Goal: Information Seeking & Learning: Learn about a topic

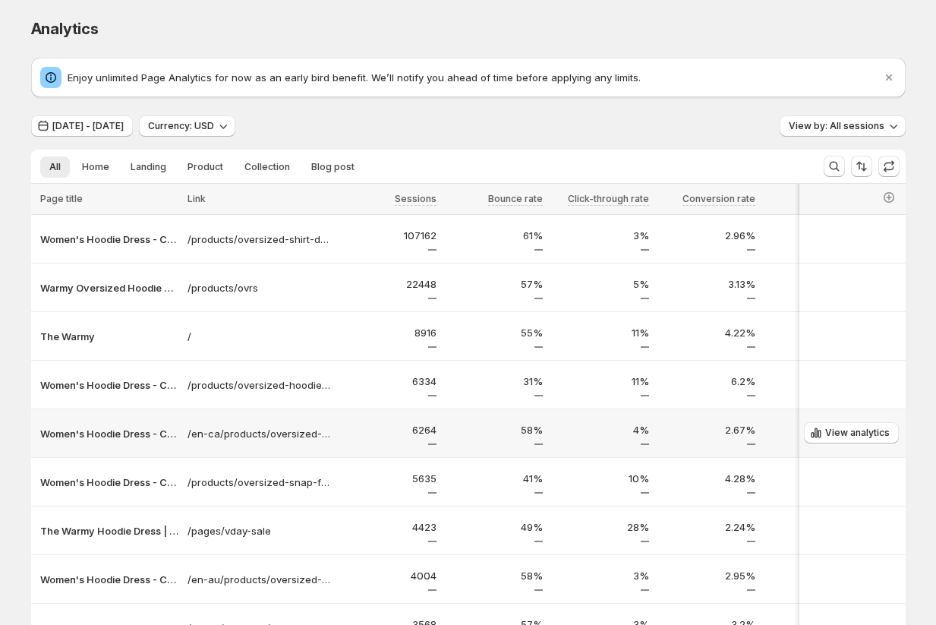
scroll to position [202, 0]
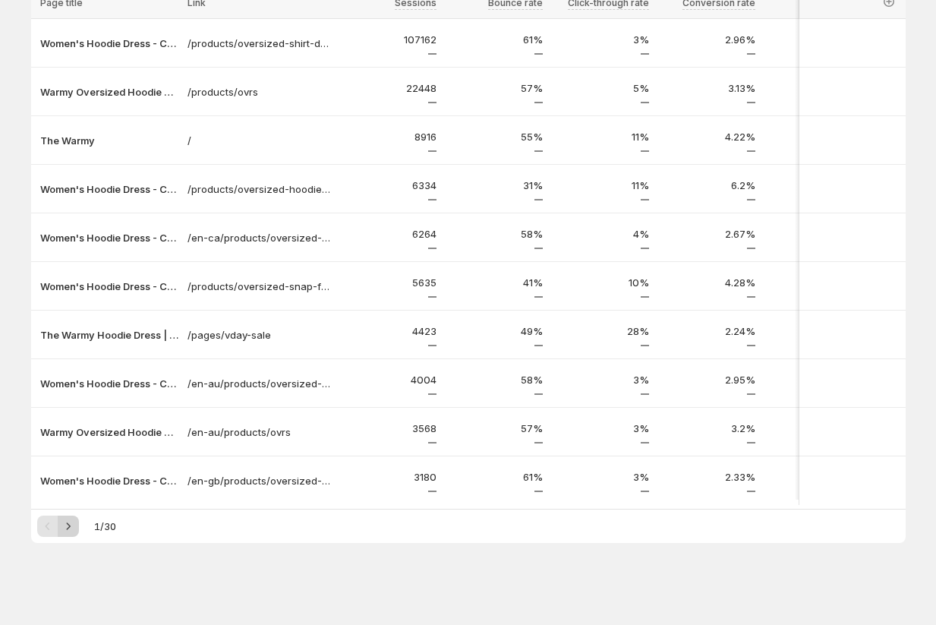
click at [68, 526] on icon "Next" at bounding box center [68, 526] width 15 height 15
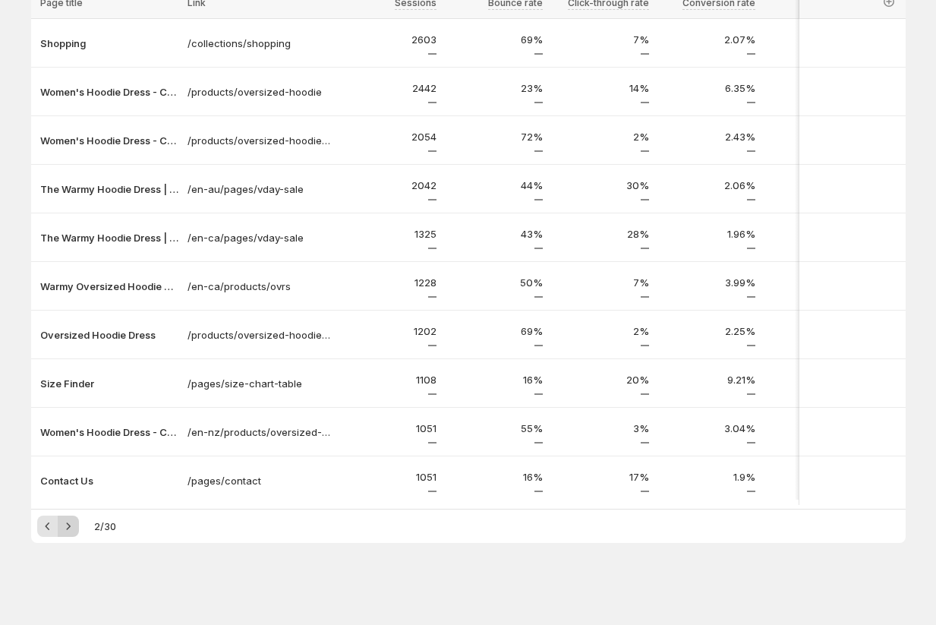
click at [68, 526] on icon "Next" at bounding box center [68, 526] width 15 height 15
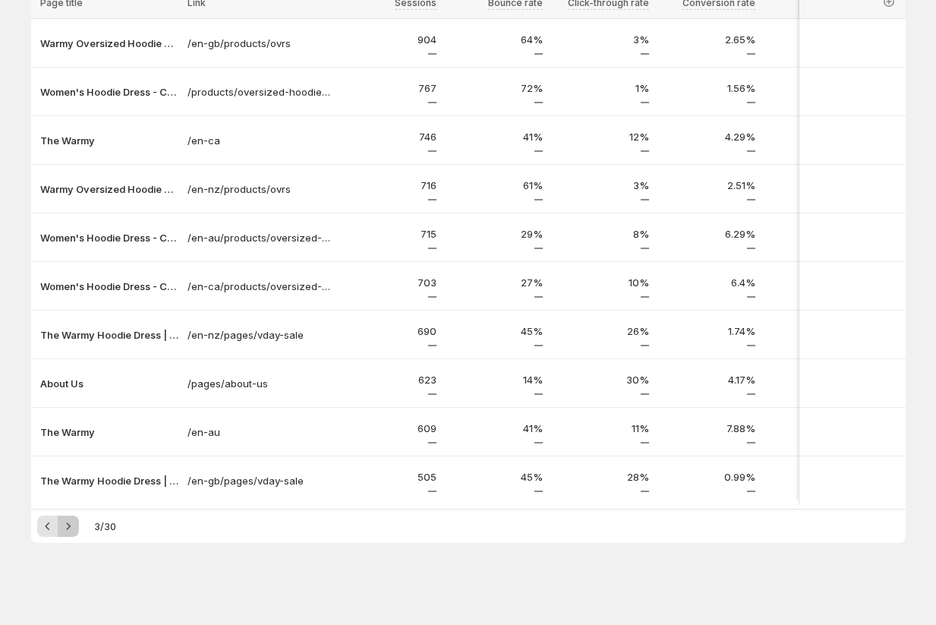
click at [68, 526] on icon "Next" at bounding box center [68, 526] width 15 height 15
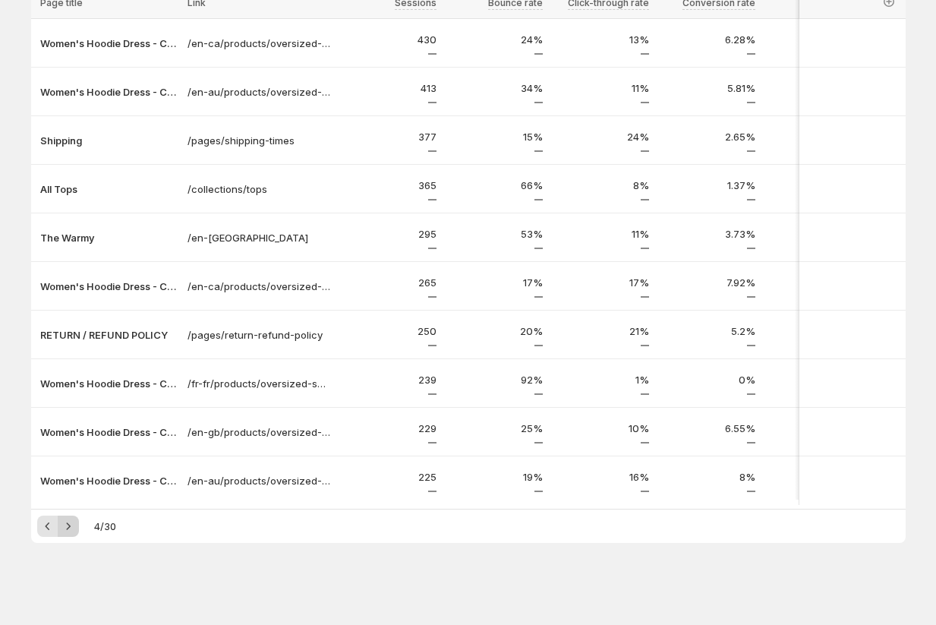
click at [68, 526] on icon "Next" at bounding box center [68, 526] width 15 height 15
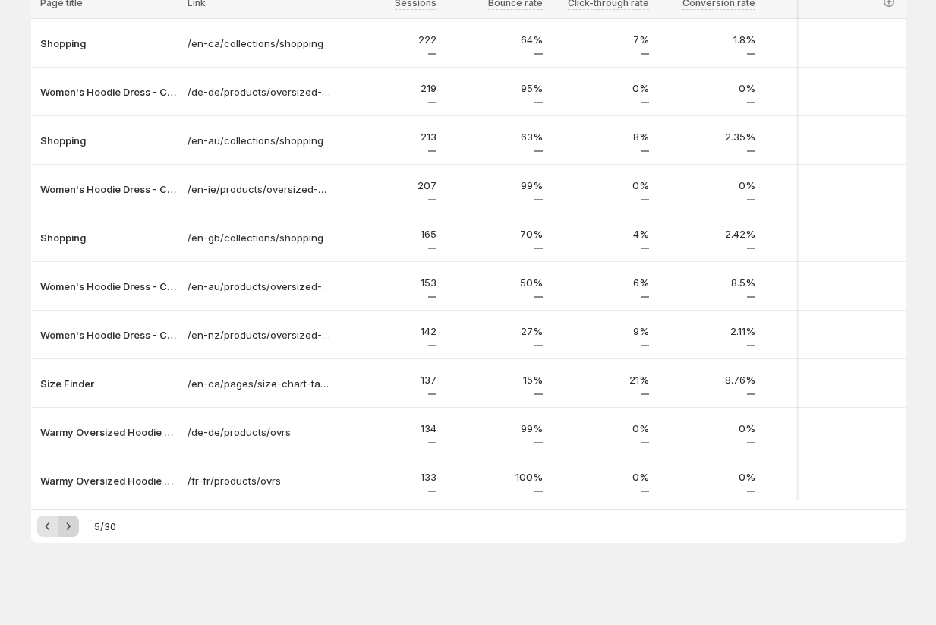
click at [68, 526] on icon "Next" at bounding box center [68, 526] width 15 height 15
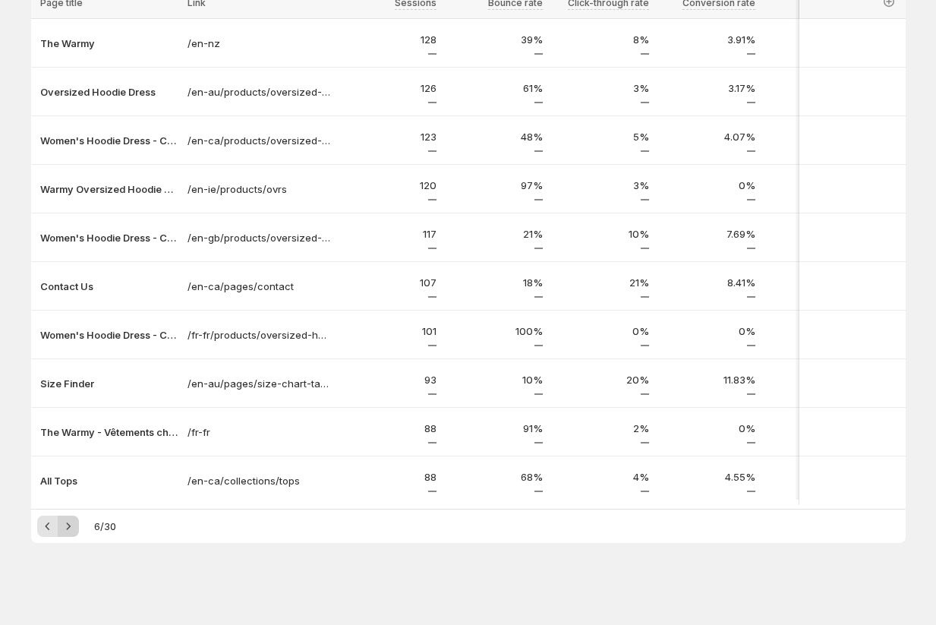
click at [71, 525] on icon "Next" at bounding box center [68, 526] width 15 height 15
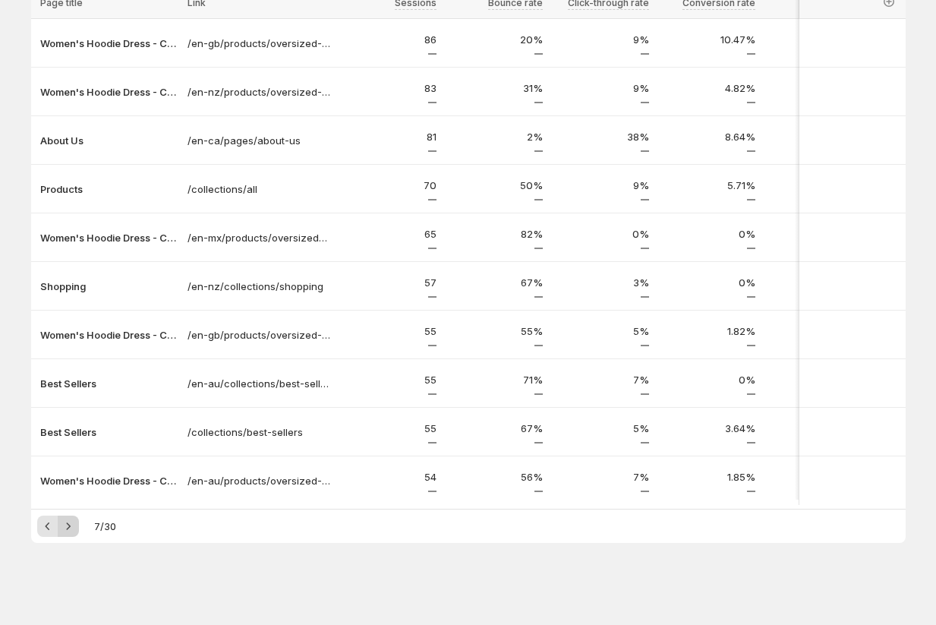
click at [71, 525] on icon "Next" at bounding box center [68, 526] width 15 height 15
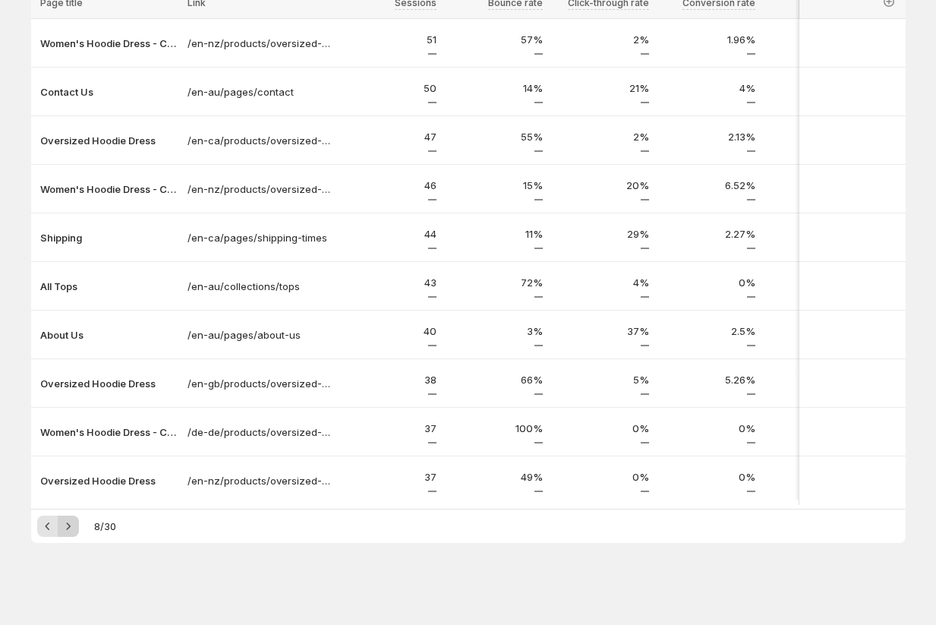
click at [62, 524] on icon "Next" at bounding box center [68, 526] width 15 height 15
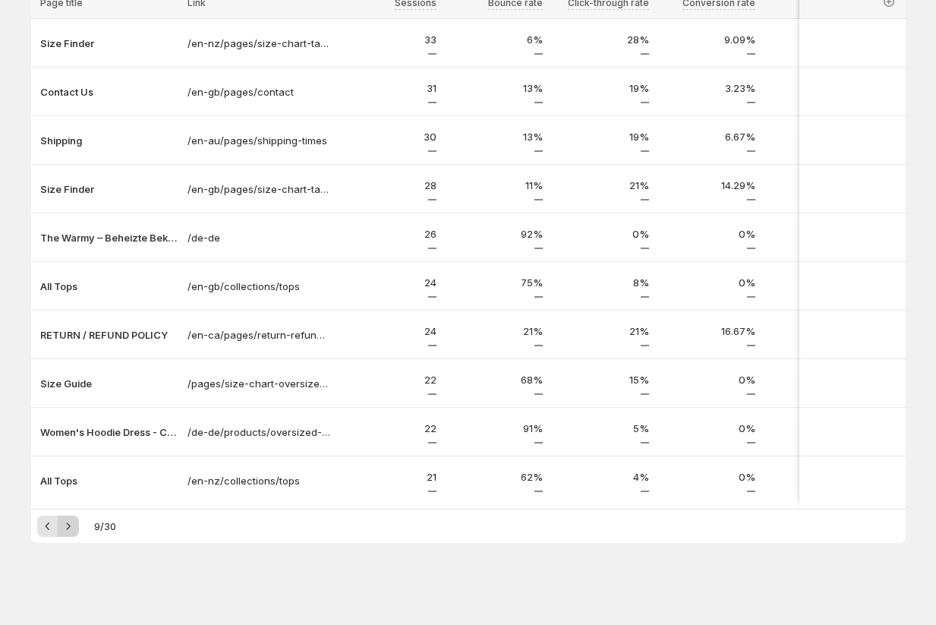
click at [62, 524] on icon "Next" at bounding box center [68, 526] width 15 height 15
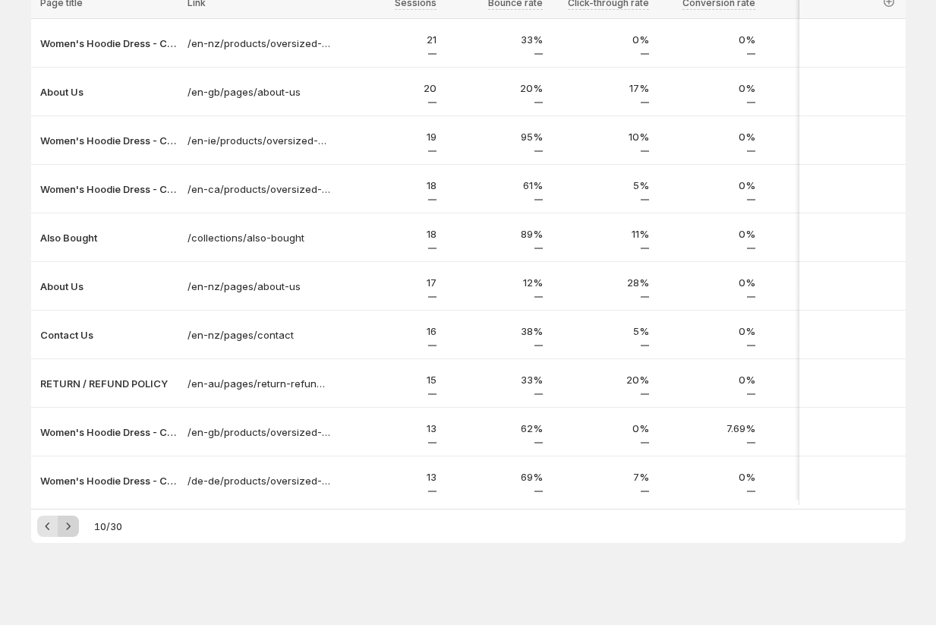
click at [62, 524] on icon "Next" at bounding box center [68, 526] width 15 height 15
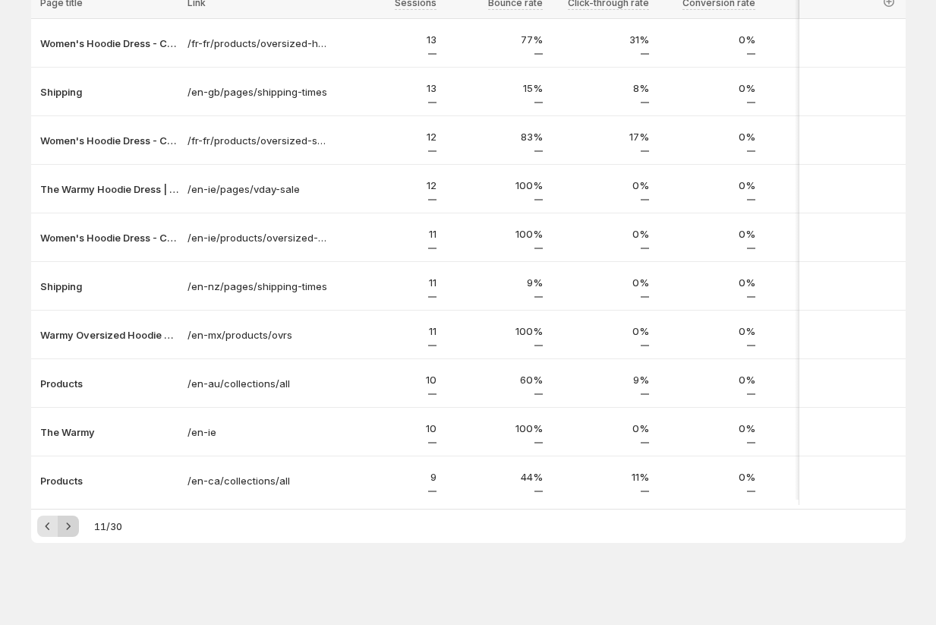
click at [62, 524] on icon "Next" at bounding box center [68, 526] width 15 height 15
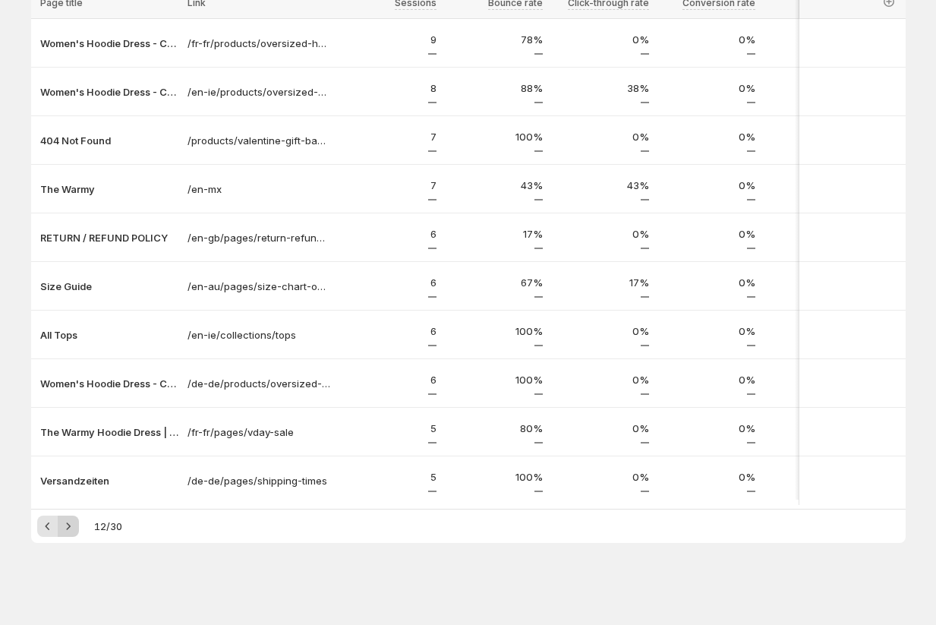
click at [62, 524] on icon "Next" at bounding box center [68, 526] width 15 height 15
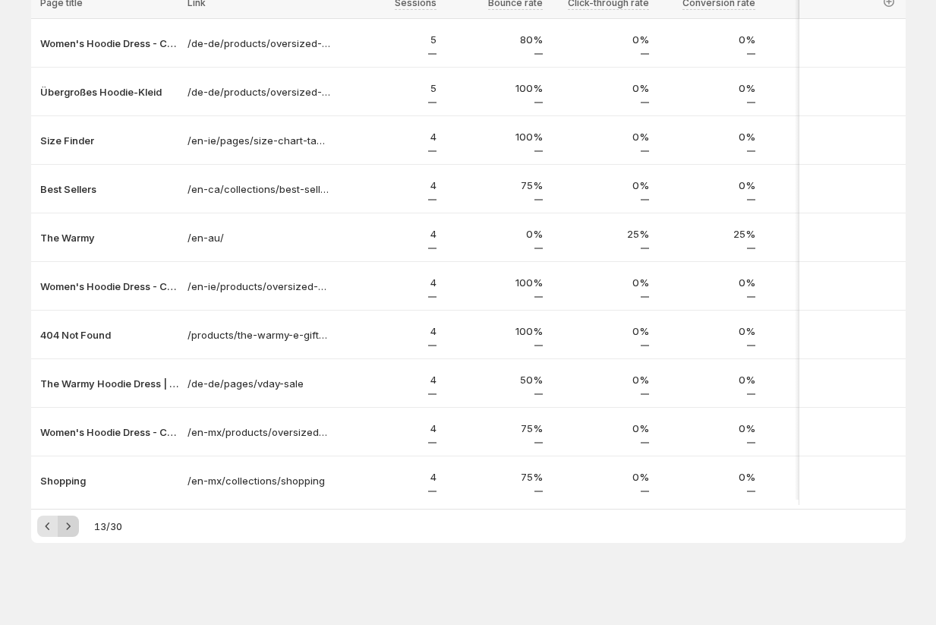
click at [62, 524] on icon "Next" at bounding box center [68, 526] width 15 height 15
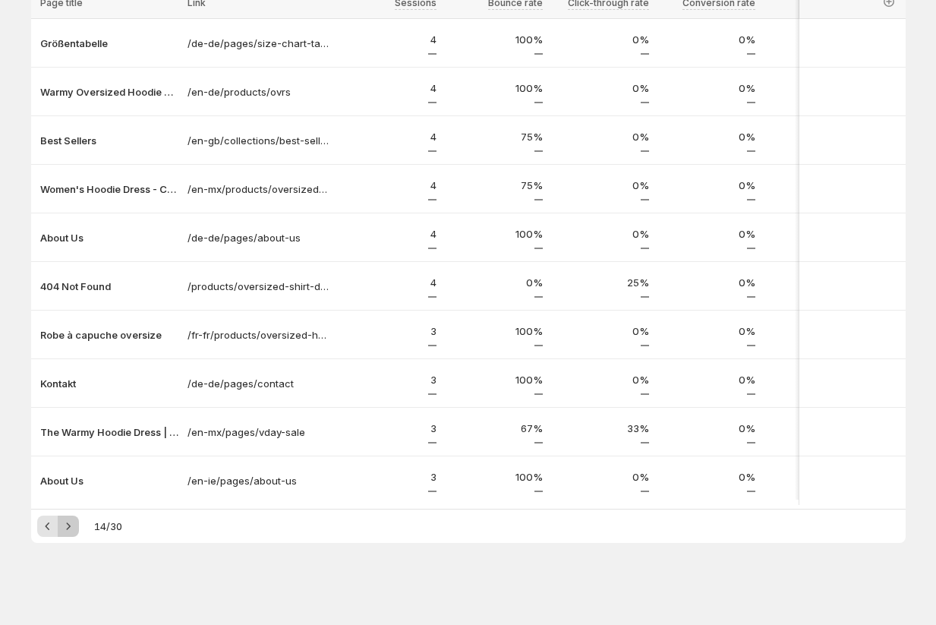
click at [62, 524] on icon "Next" at bounding box center [68, 526] width 15 height 15
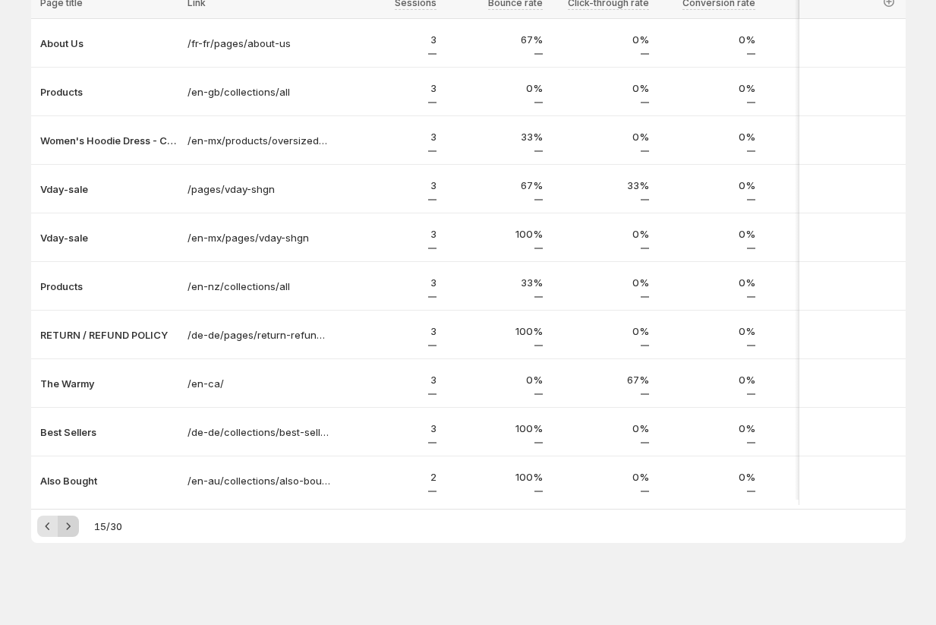
click at [62, 524] on icon "Next" at bounding box center [68, 526] width 15 height 15
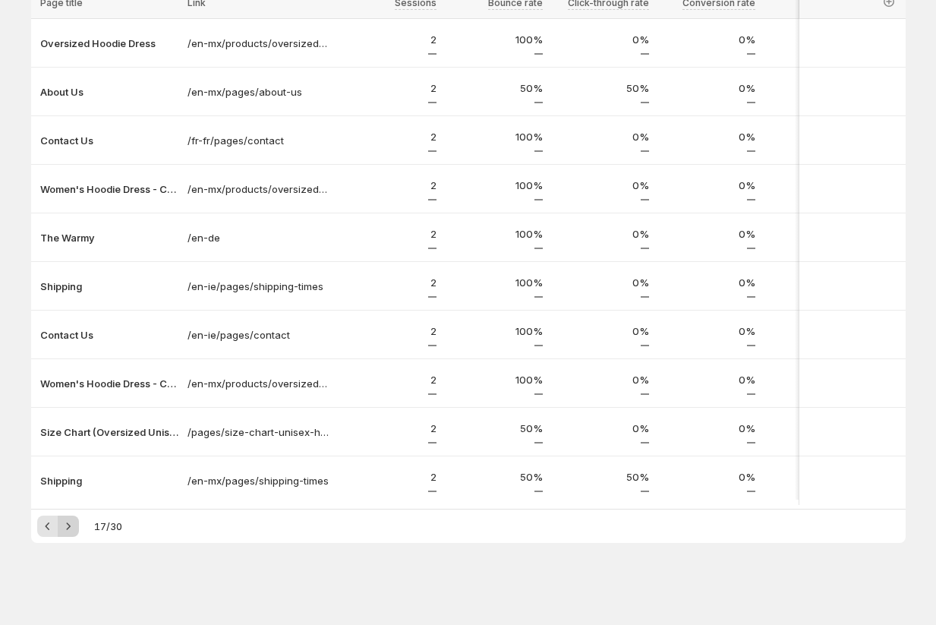
click at [62, 524] on icon "Next" at bounding box center [68, 526] width 15 height 15
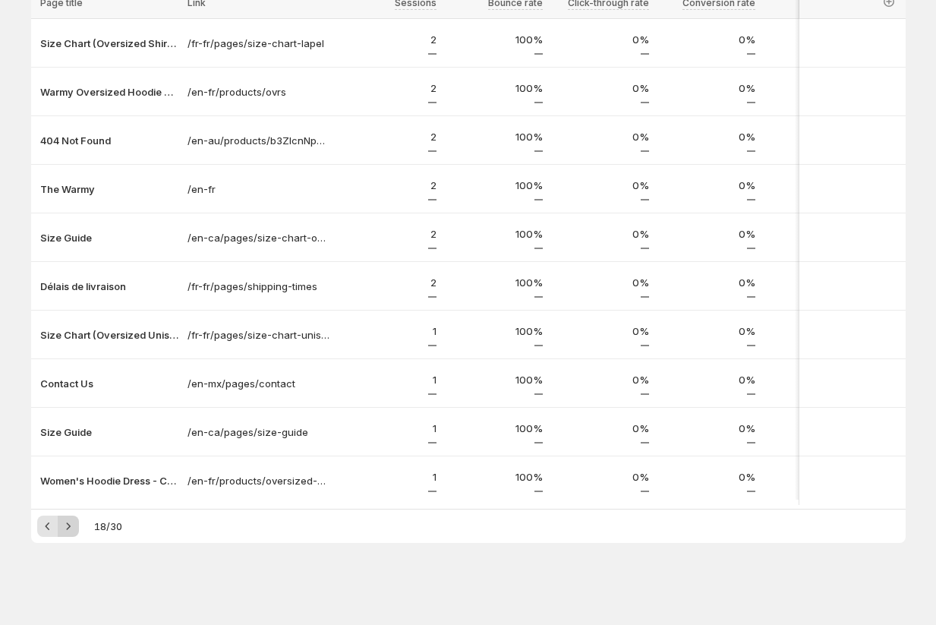
click at [61, 526] on icon "Next" at bounding box center [68, 526] width 15 height 15
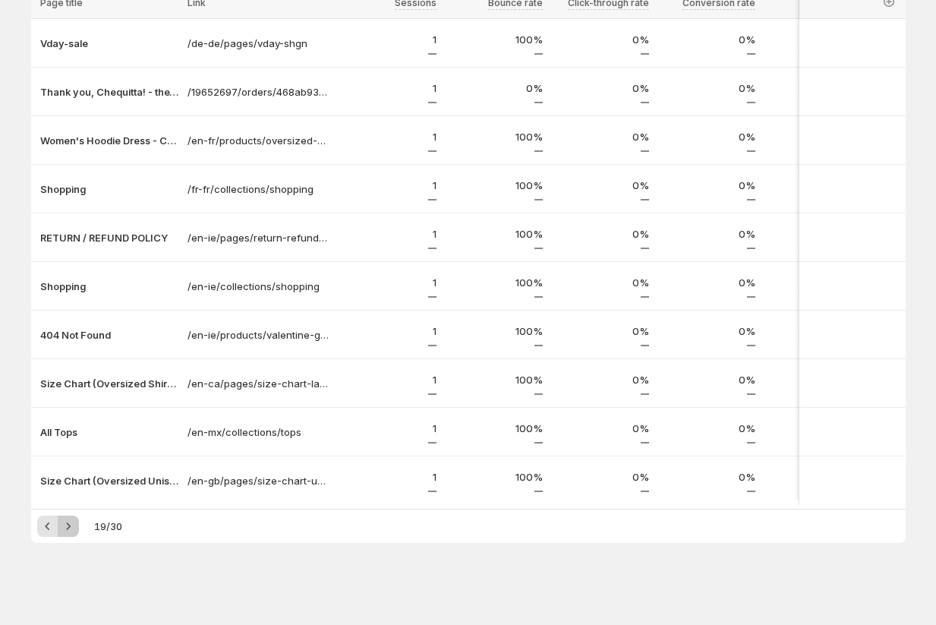
click at [61, 526] on icon "Next" at bounding box center [68, 526] width 15 height 15
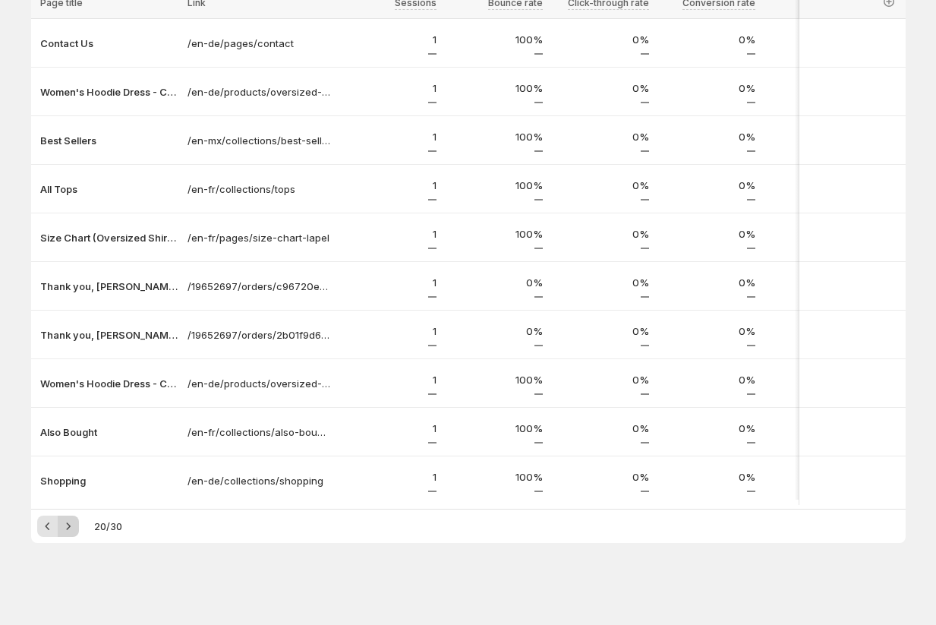
click at [61, 526] on icon "Next" at bounding box center [68, 526] width 15 height 15
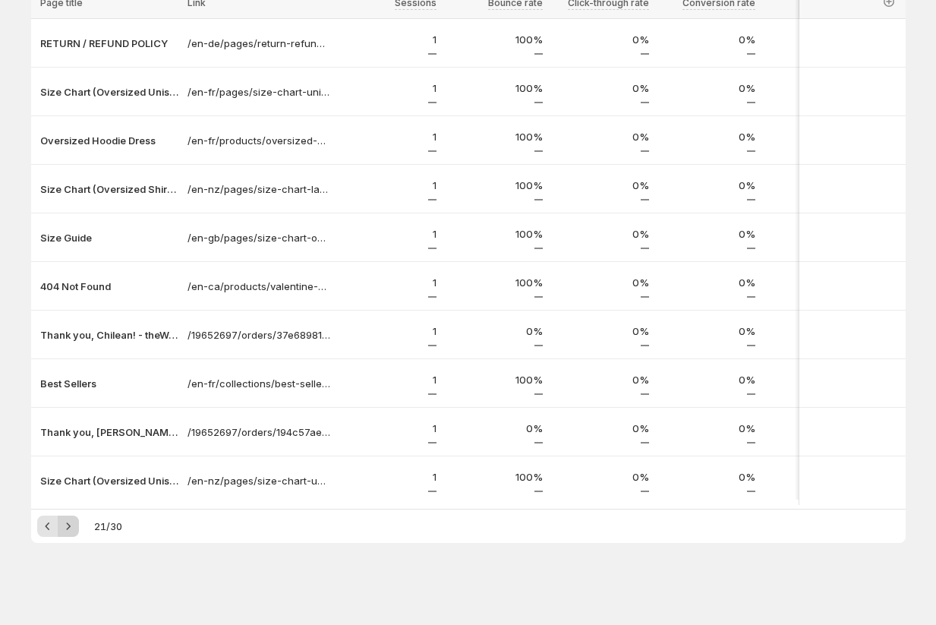
click at [61, 526] on icon "Next" at bounding box center [68, 526] width 15 height 15
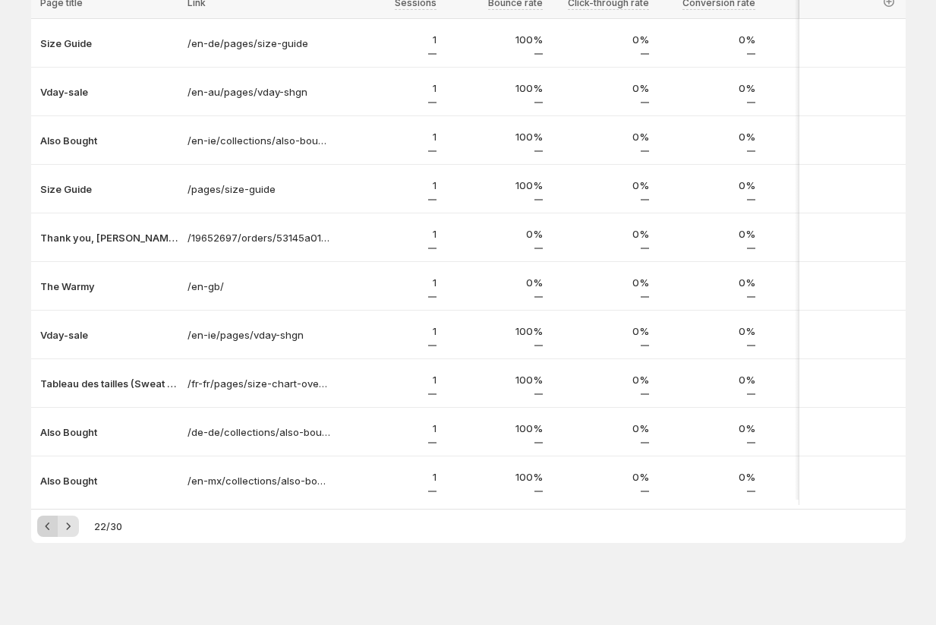
click at [47, 526] on icon "Previous" at bounding box center [47, 526] width 15 height 15
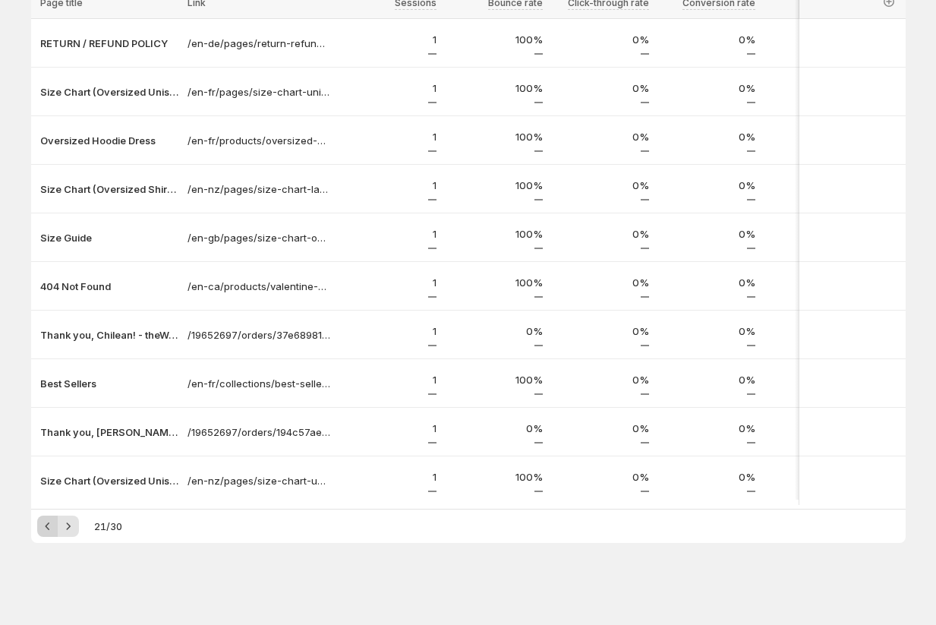
click at [47, 526] on icon "Previous" at bounding box center [47, 526] width 15 height 15
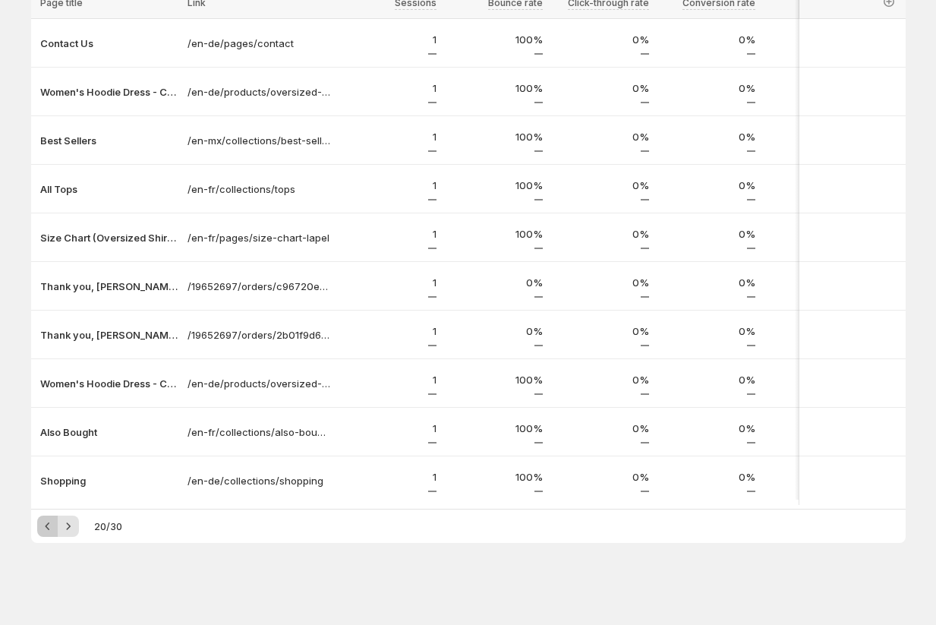
click at [47, 526] on icon "Previous" at bounding box center [47, 526] width 15 height 15
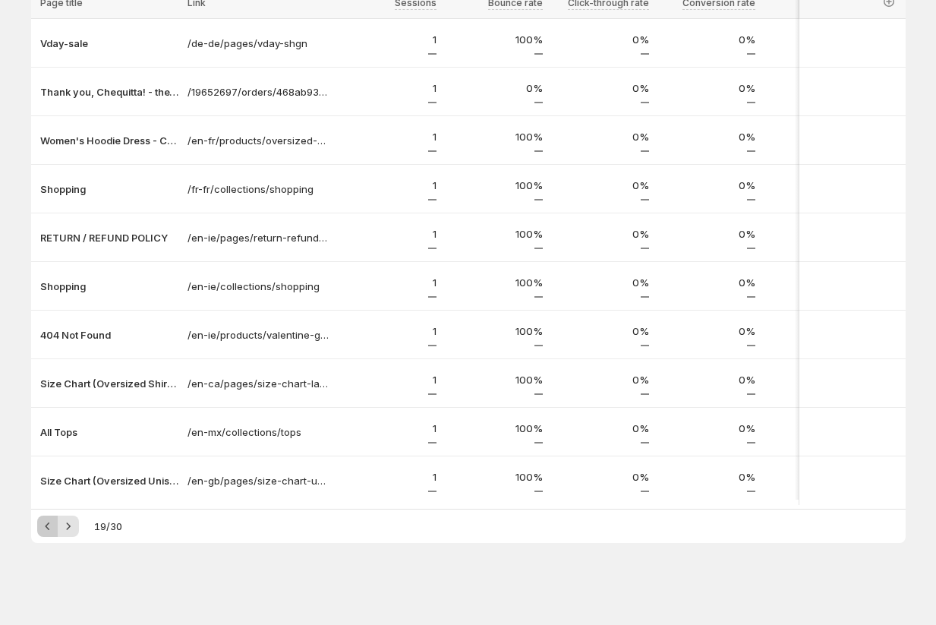
click at [47, 526] on icon "Previous" at bounding box center [47, 526] width 15 height 15
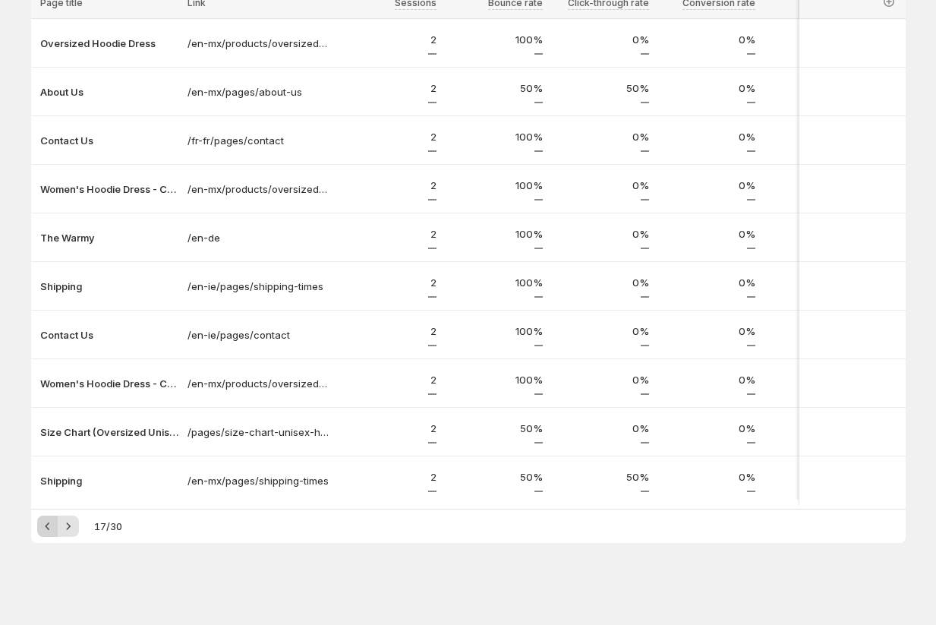
click at [47, 526] on icon "Previous" at bounding box center [47, 526] width 15 height 15
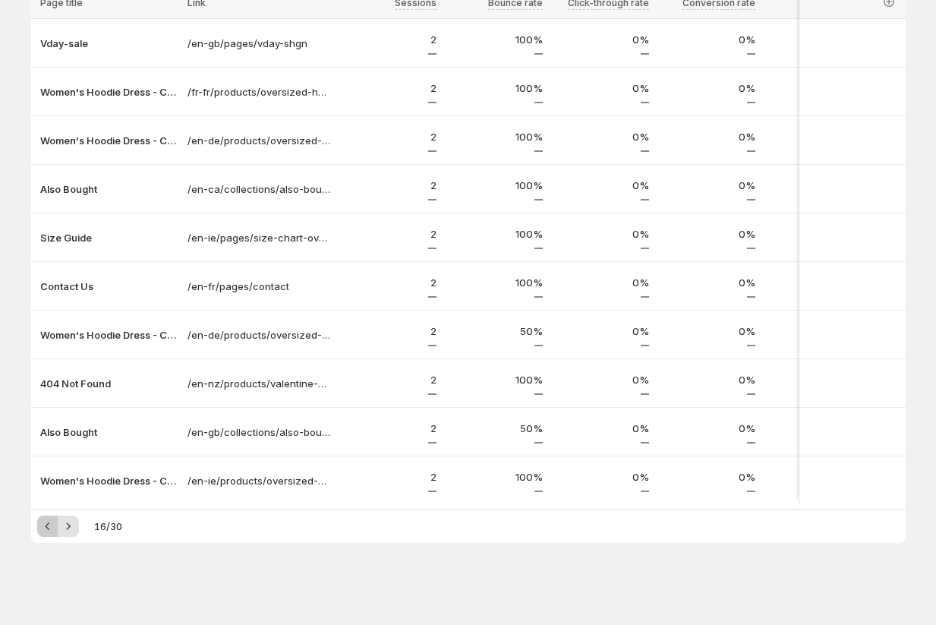
click at [47, 526] on icon "Previous" at bounding box center [47, 526] width 15 height 15
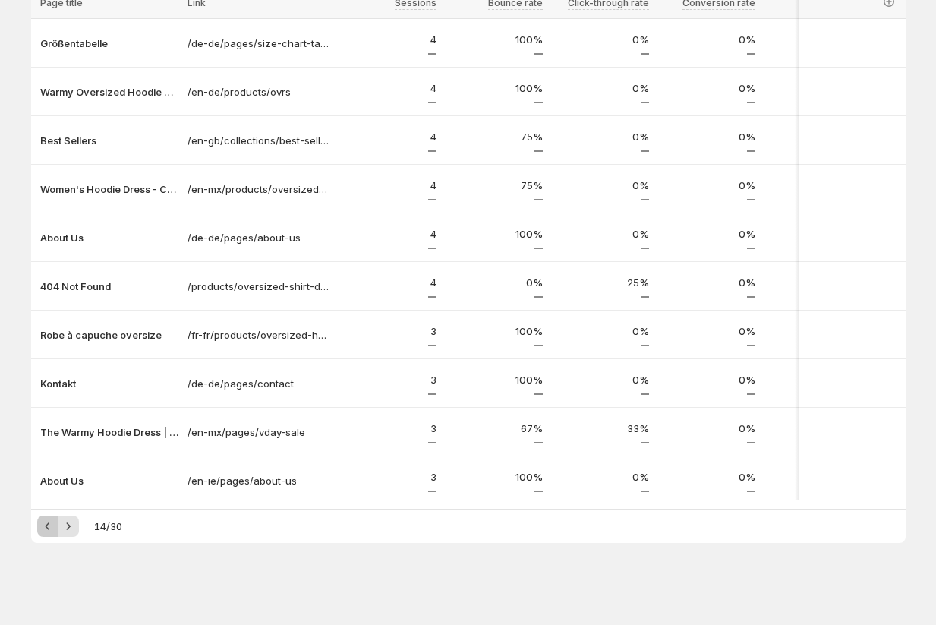
click at [47, 526] on icon "Previous" at bounding box center [47, 526] width 15 height 15
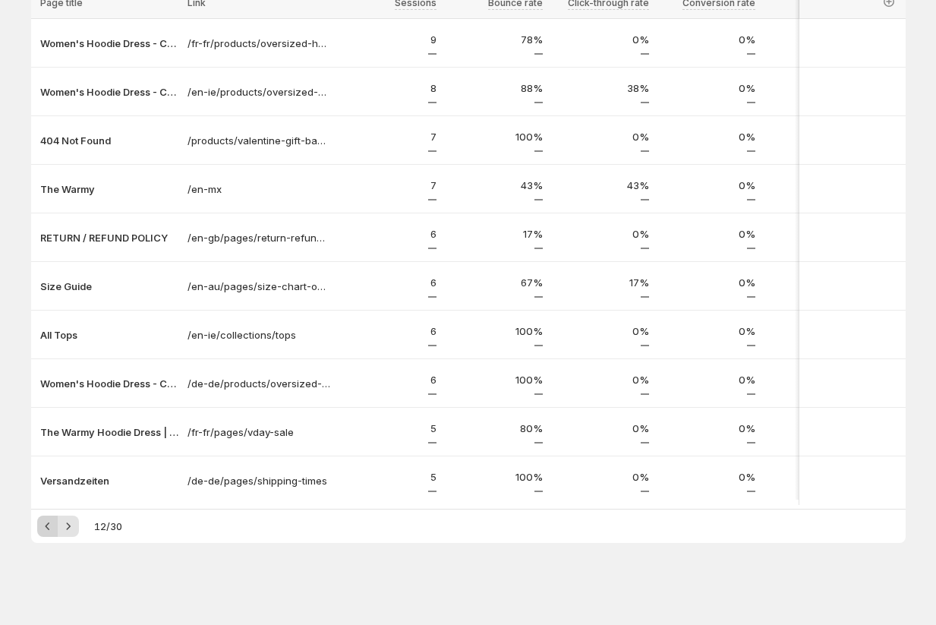
click at [47, 526] on icon "Previous" at bounding box center [47, 526] width 15 height 15
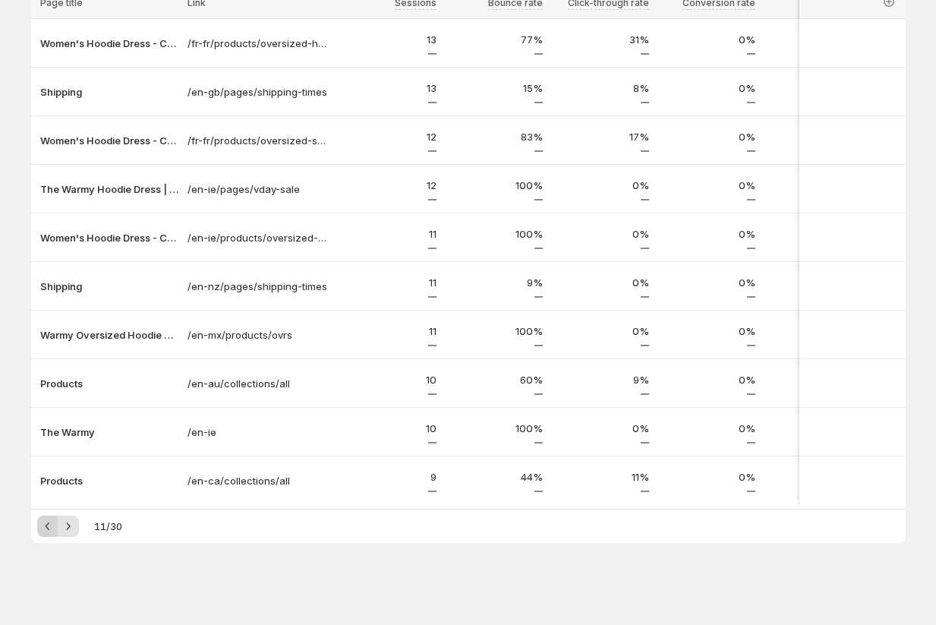
click at [47, 526] on icon "Previous" at bounding box center [47, 526] width 15 height 15
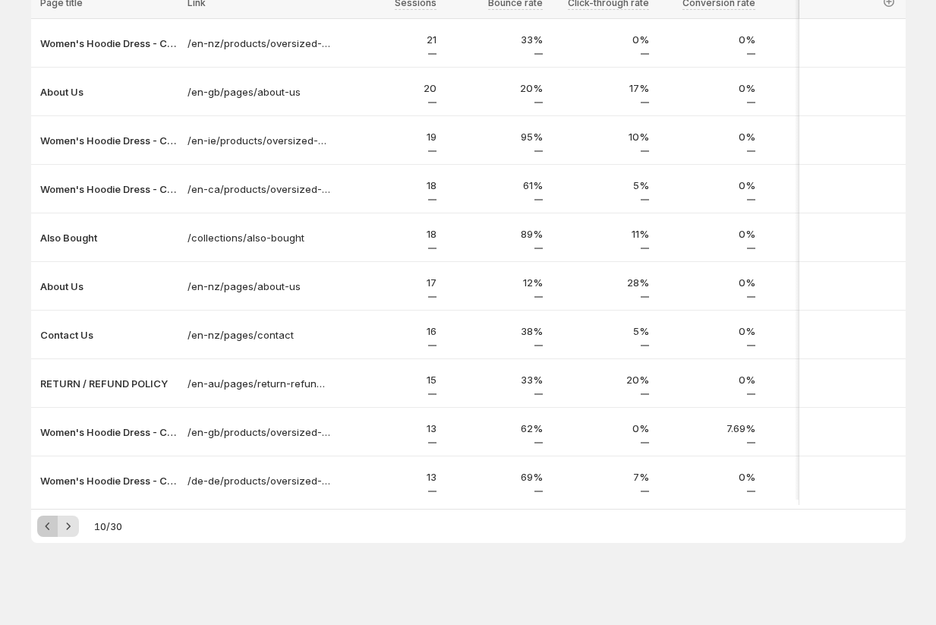
click at [47, 526] on icon "Previous" at bounding box center [47, 526] width 15 height 15
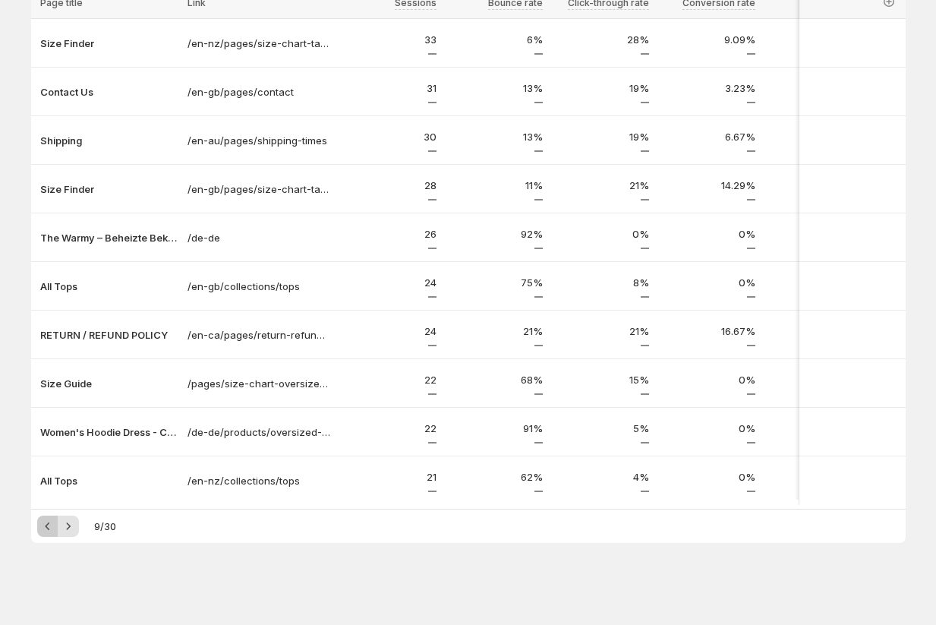
click at [47, 526] on icon "Previous" at bounding box center [47, 526] width 15 height 15
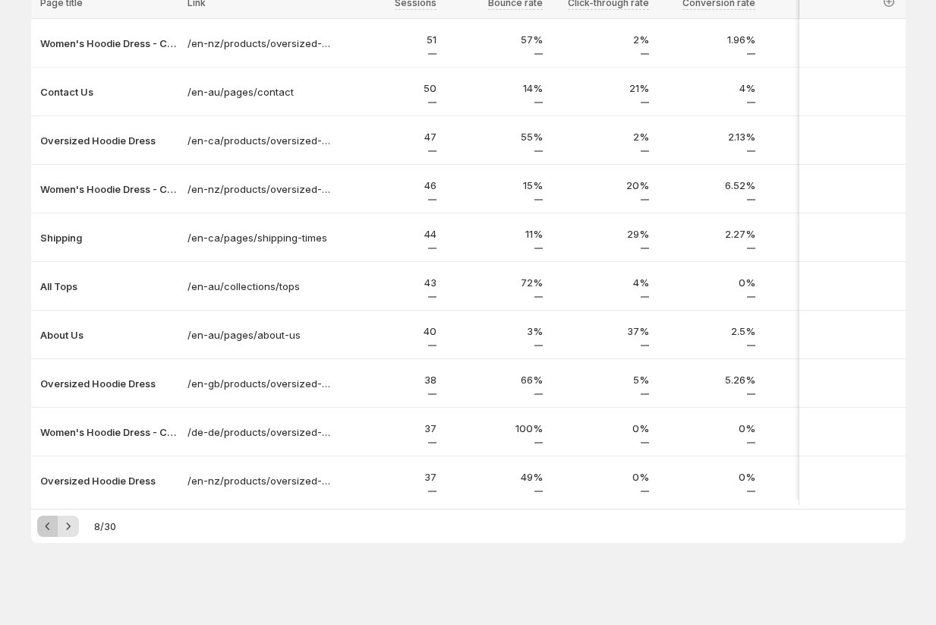
click at [47, 526] on icon "Previous" at bounding box center [47, 526] width 15 height 15
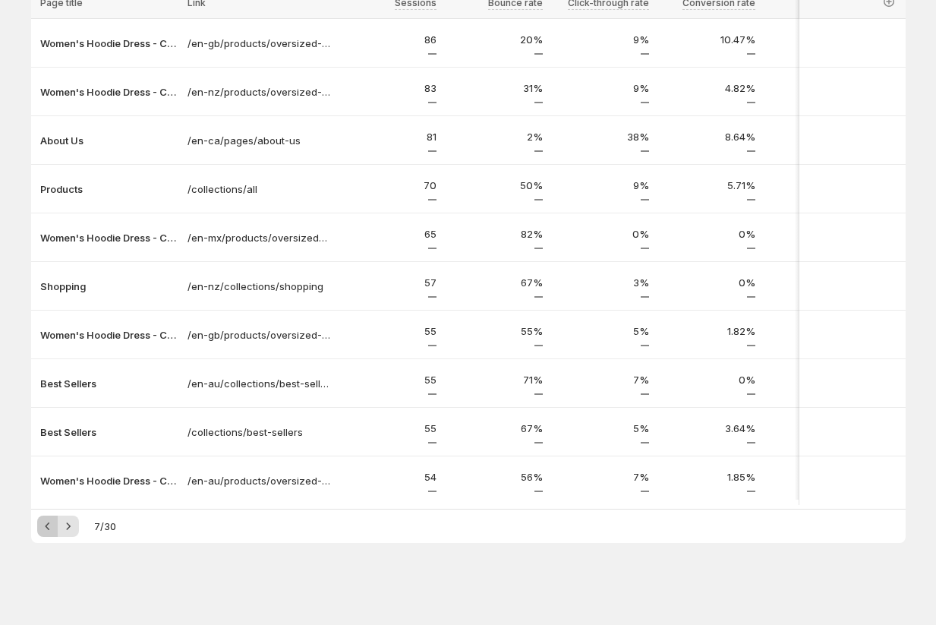
click at [47, 526] on icon "Previous" at bounding box center [47, 526] width 15 height 15
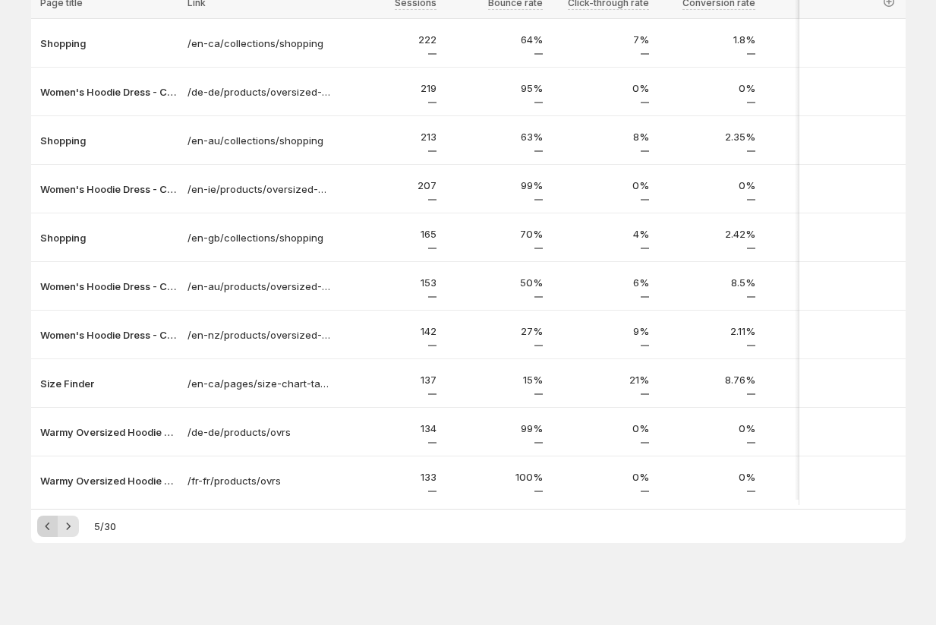
click at [47, 526] on icon "Previous" at bounding box center [47, 526] width 15 height 15
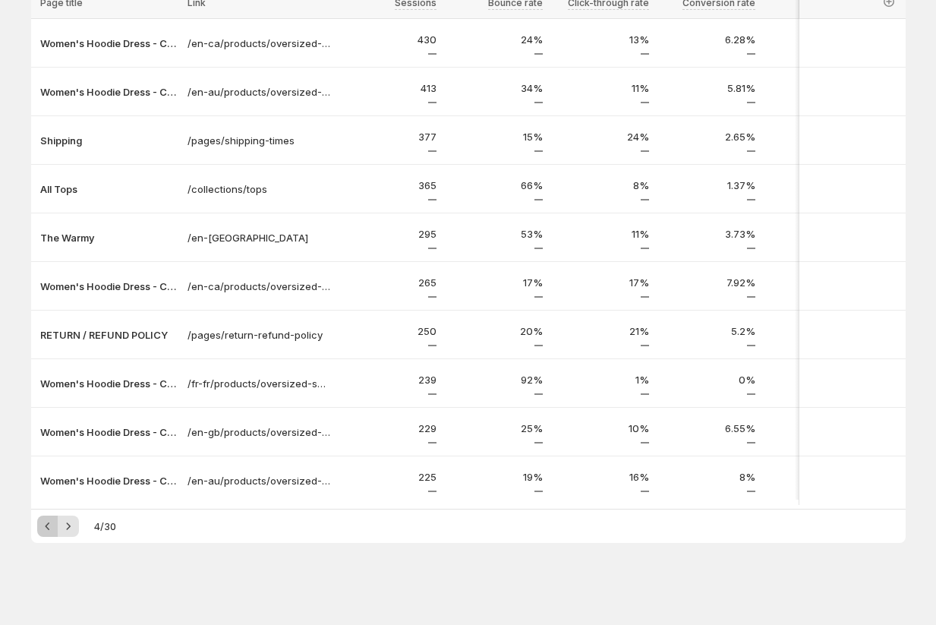
click at [47, 526] on icon "Previous" at bounding box center [47, 526] width 15 height 15
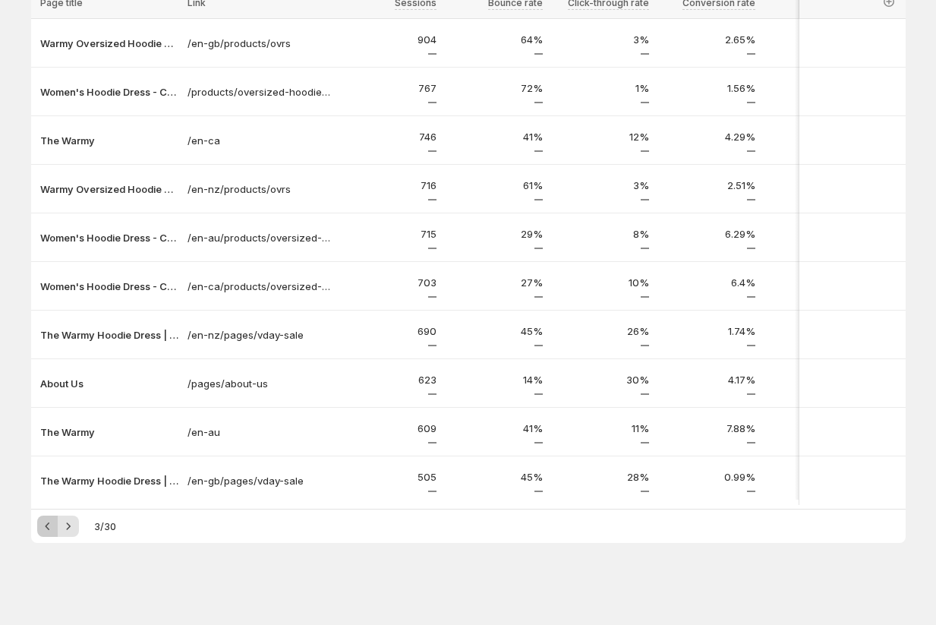
click at [47, 526] on icon "Previous" at bounding box center [47, 526] width 15 height 15
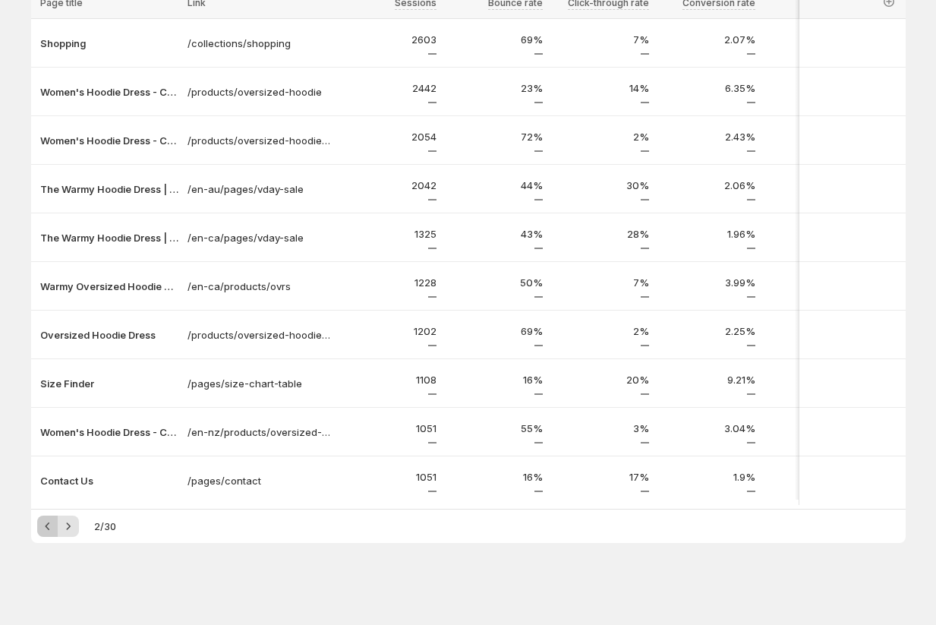
click at [47, 526] on icon "Previous" at bounding box center [47, 526] width 15 height 15
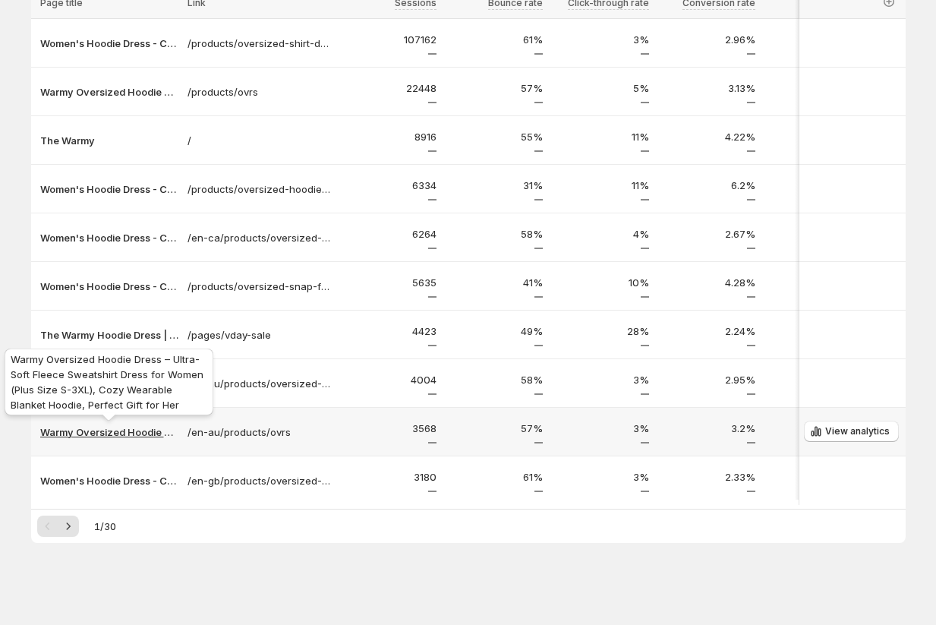
click at [103, 425] on p "Warmy Oversized Hoodie Dress – Ultra-Soft Fleece Sweatshirt Dress for Women (Pl…" at bounding box center [109, 432] width 138 height 15
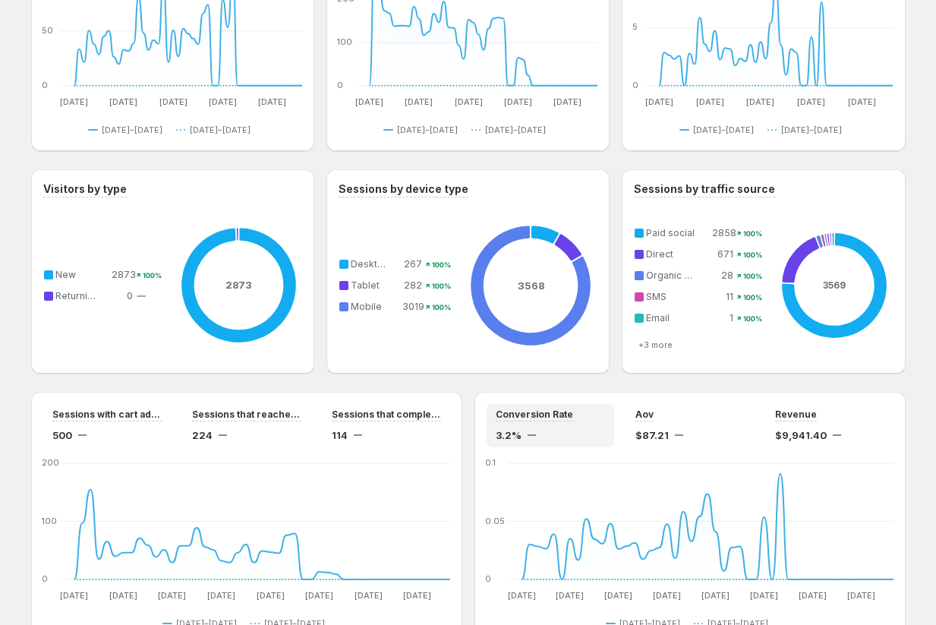
scroll to position [879, 0]
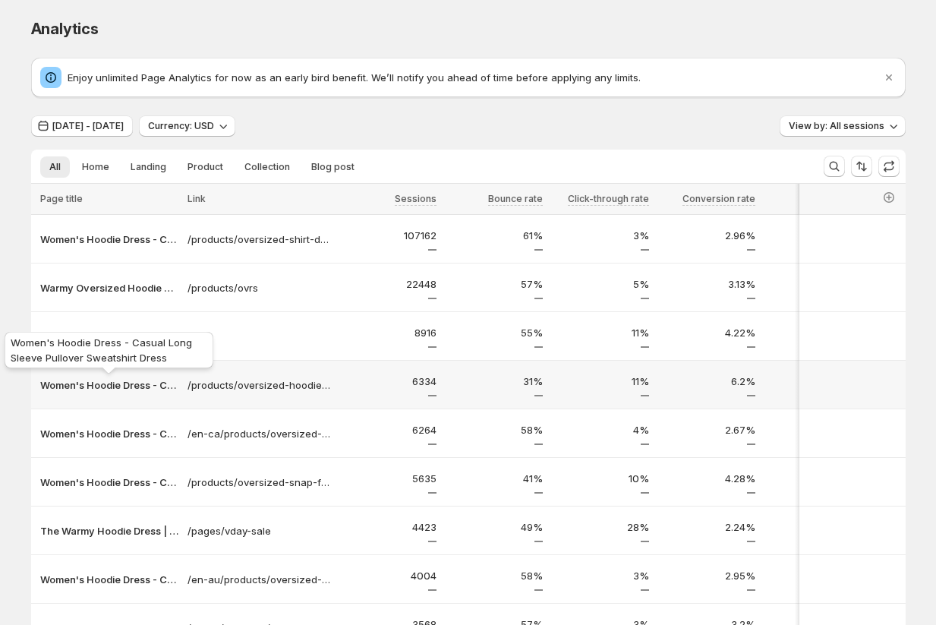
scroll to position [202, 0]
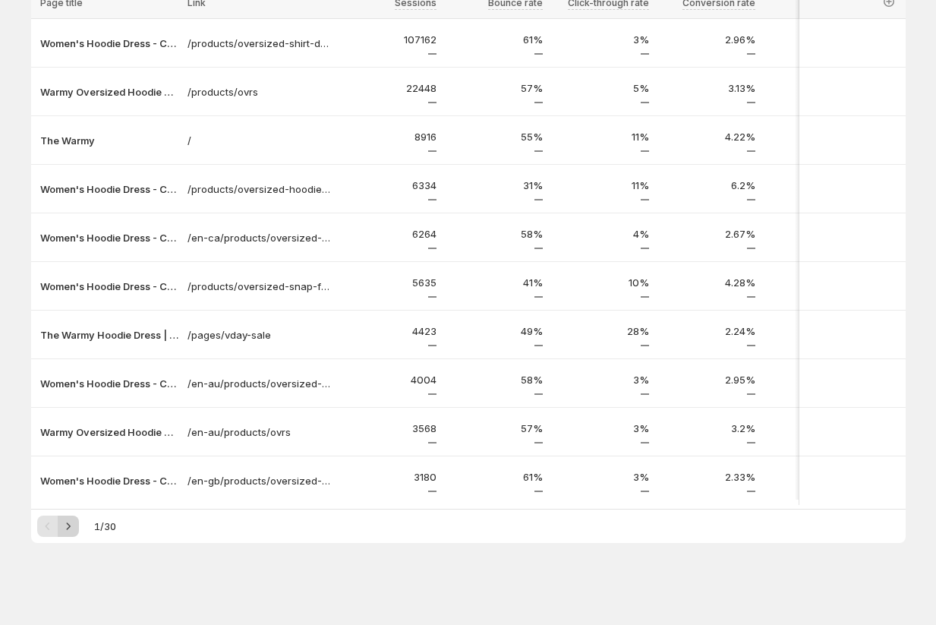
click at [71, 526] on icon "Next" at bounding box center [68, 526] width 15 height 15
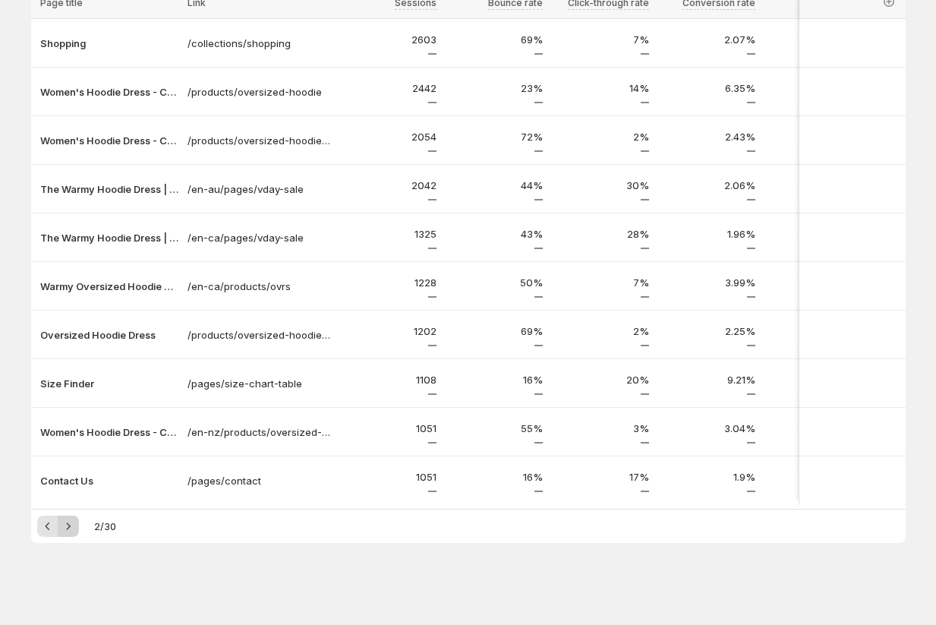
click at [71, 526] on icon "Next" at bounding box center [68, 526] width 15 height 15
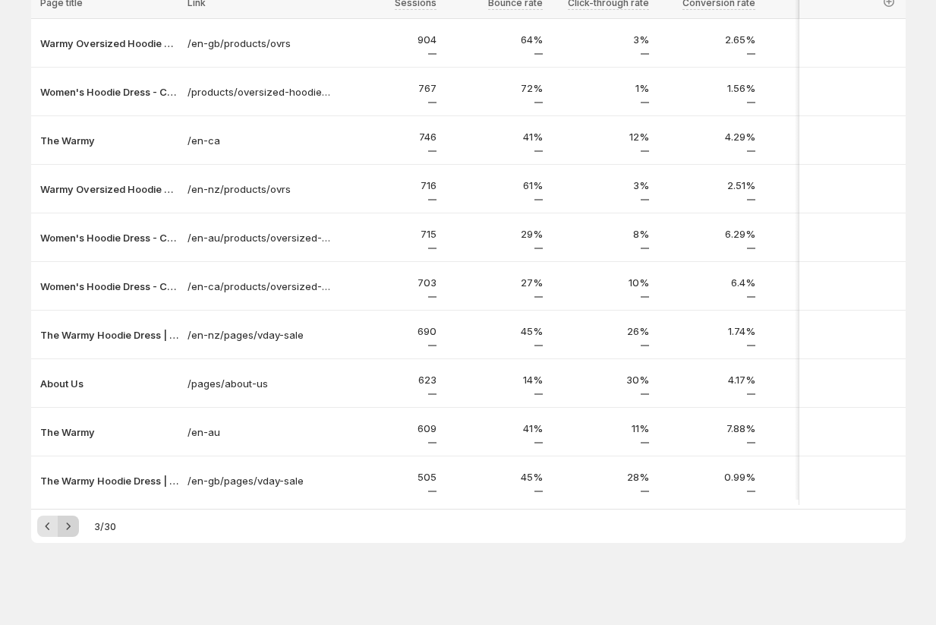
click at [71, 526] on icon "Next" at bounding box center [68, 526] width 15 height 15
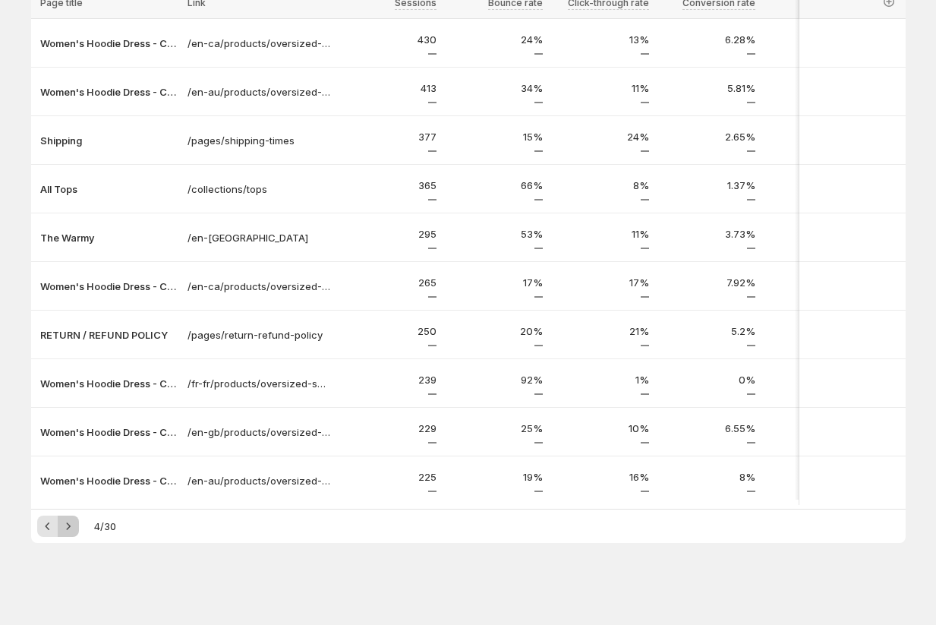
click at [71, 526] on icon "Next" at bounding box center [68, 526] width 15 height 15
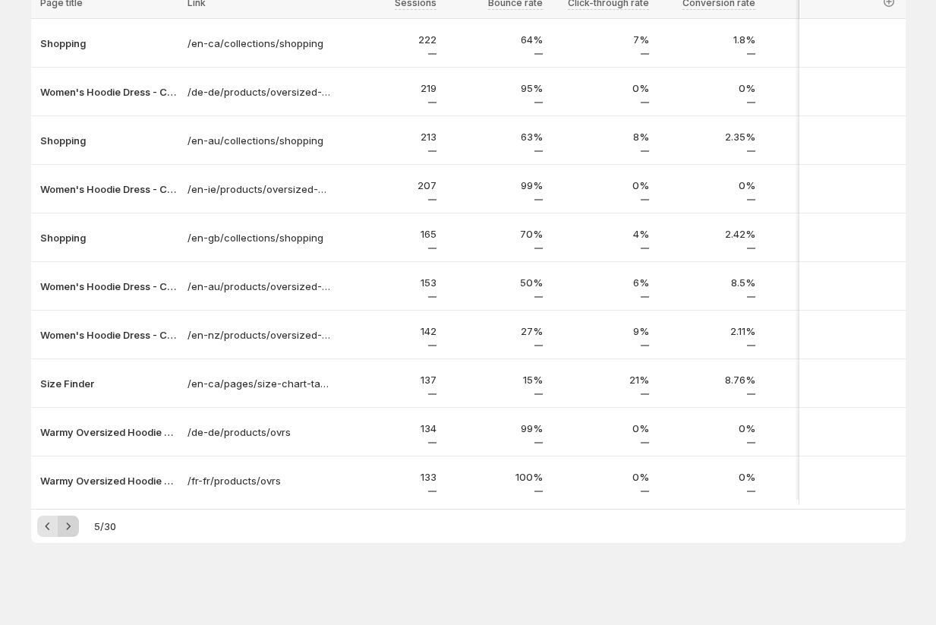
click at [71, 526] on icon "Next" at bounding box center [68, 526] width 15 height 15
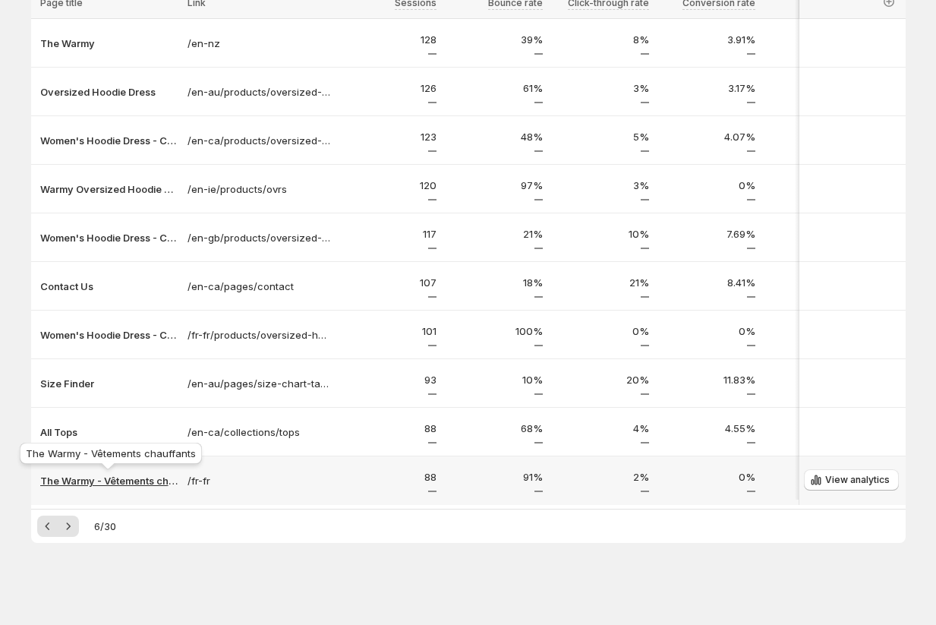
click at [75, 474] on p "The Warmy - Vêtements chauffants" at bounding box center [109, 480] width 138 height 15
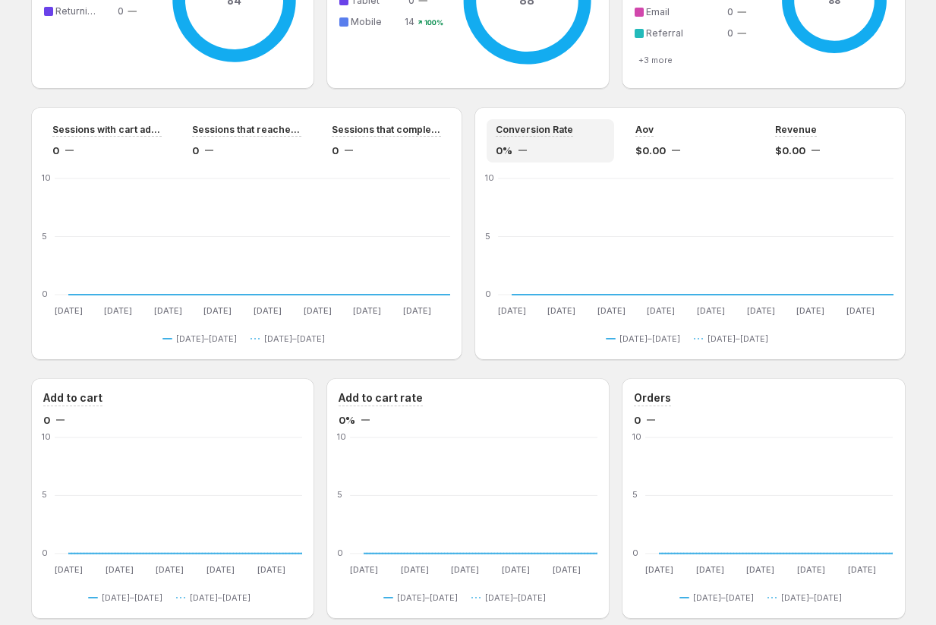
scroll to position [1230, 0]
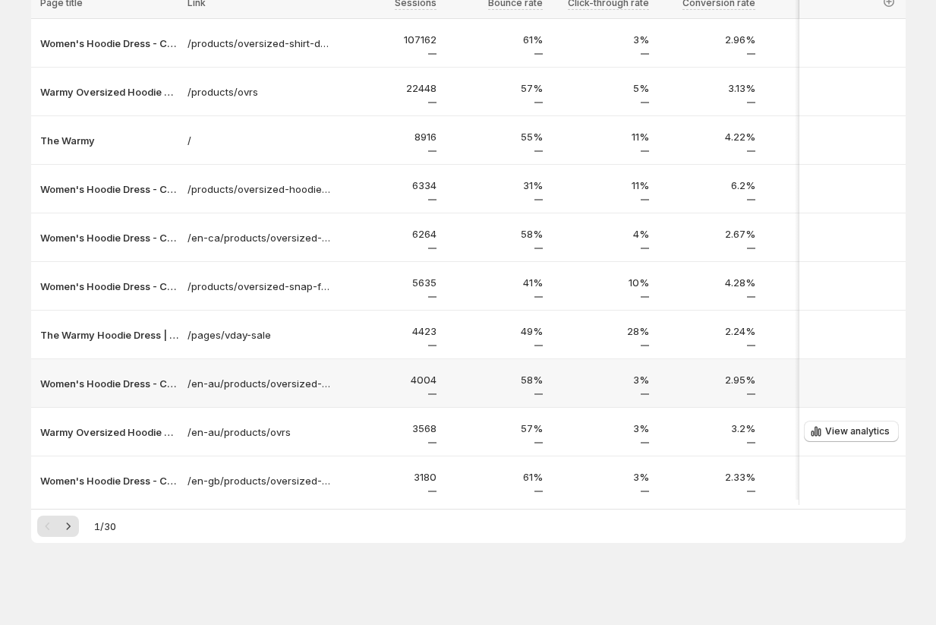
scroll to position [200, 0]
click at [68, 531] on icon "Next" at bounding box center [68, 526] width 15 height 15
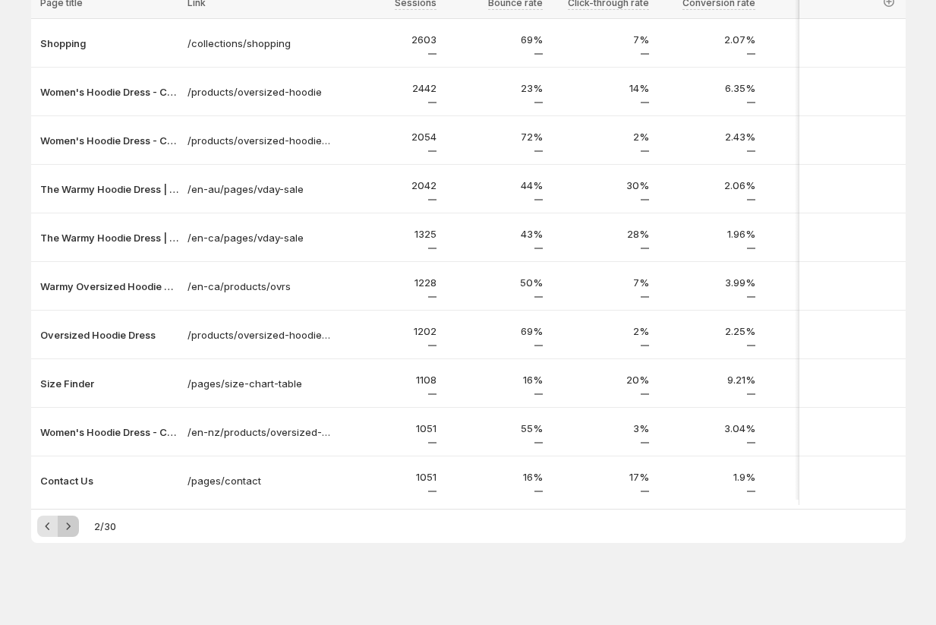
click at [68, 531] on icon "Next" at bounding box center [68, 526] width 15 height 15
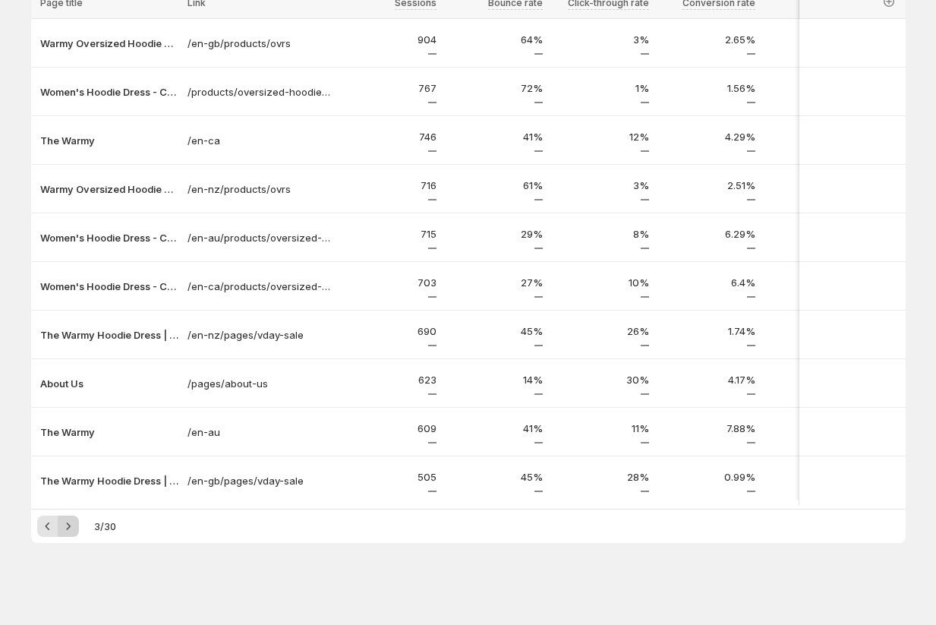
click at [68, 531] on icon "Next" at bounding box center [68, 526] width 15 height 15
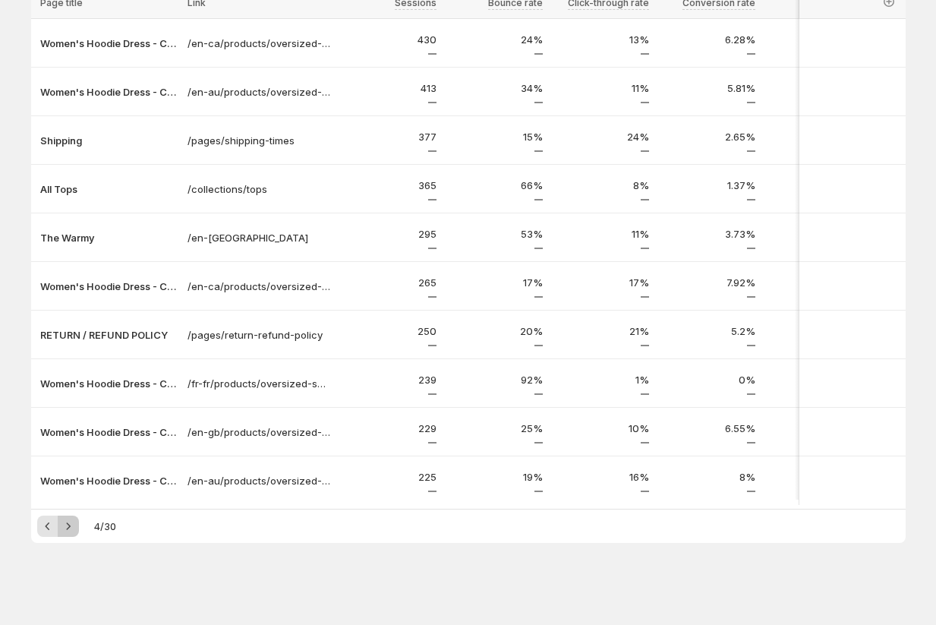
click at [68, 531] on icon "Next" at bounding box center [68, 526] width 15 height 15
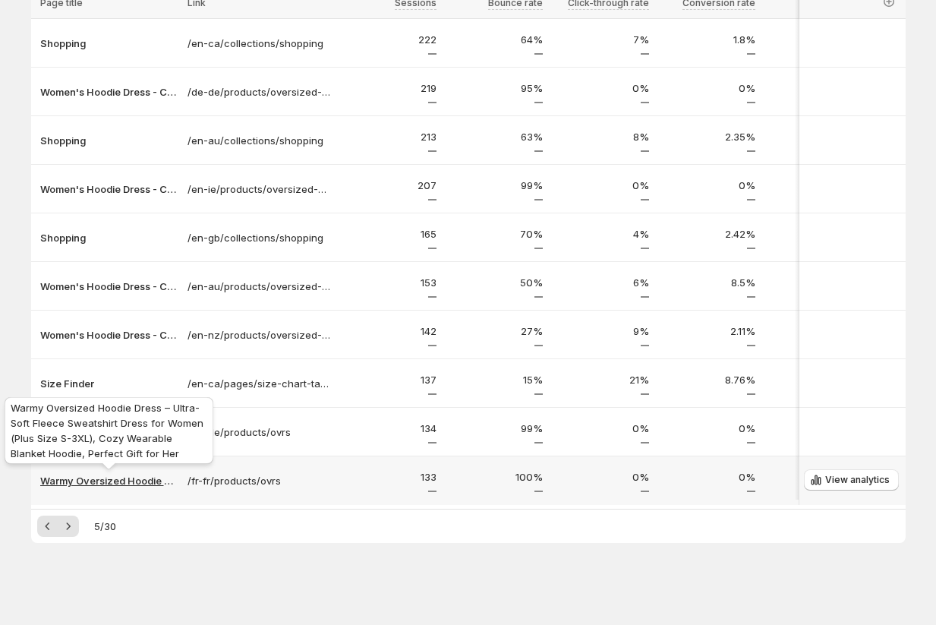
click at [85, 478] on p "Warmy Oversized Hoodie Dress – Ultra-Soft Fleece Sweatshirt Dress for Women (Pl…" at bounding box center [109, 480] width 138 height 15
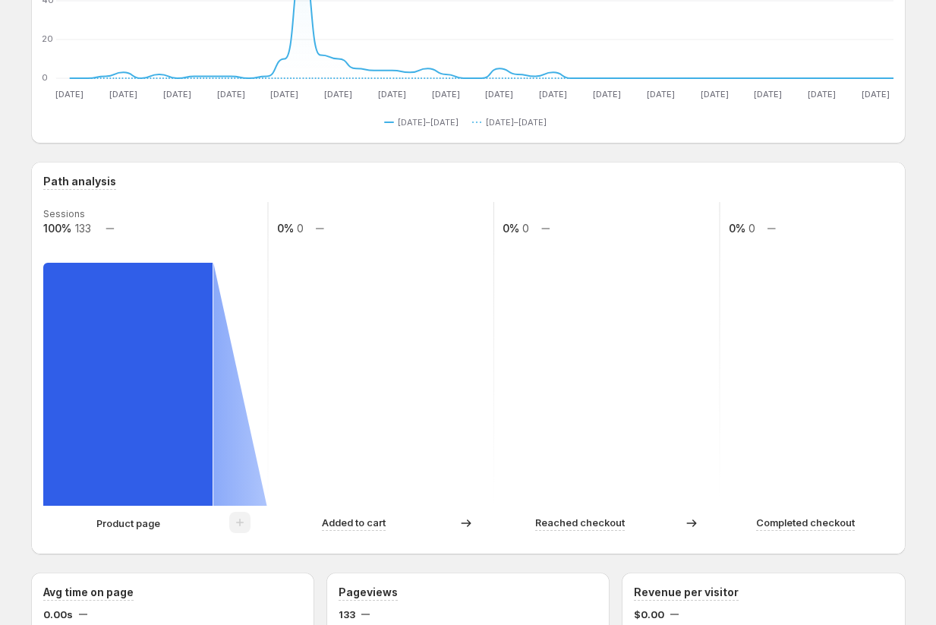
scroll to position [170, 0]
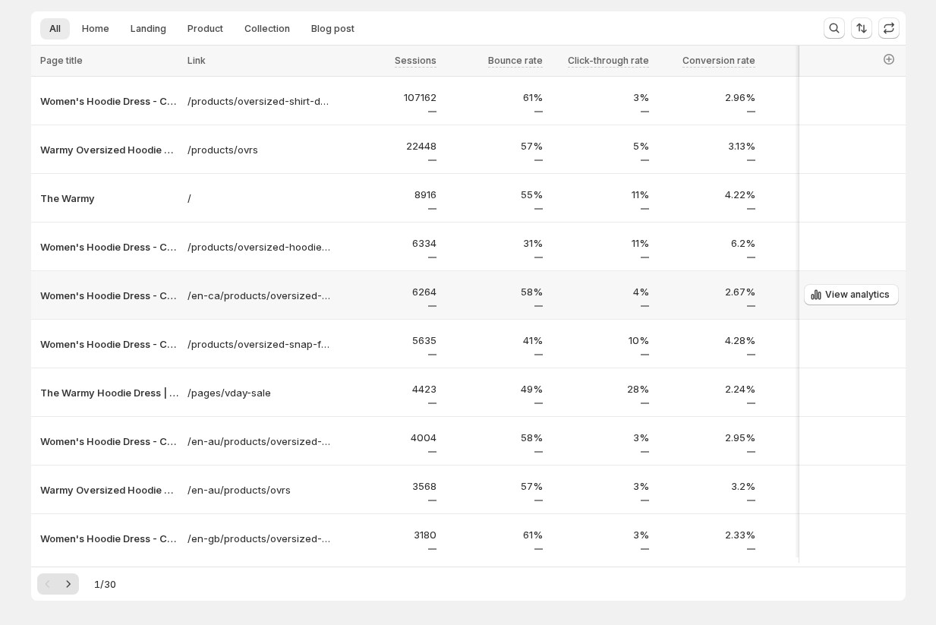
scroll to position [202, 0]
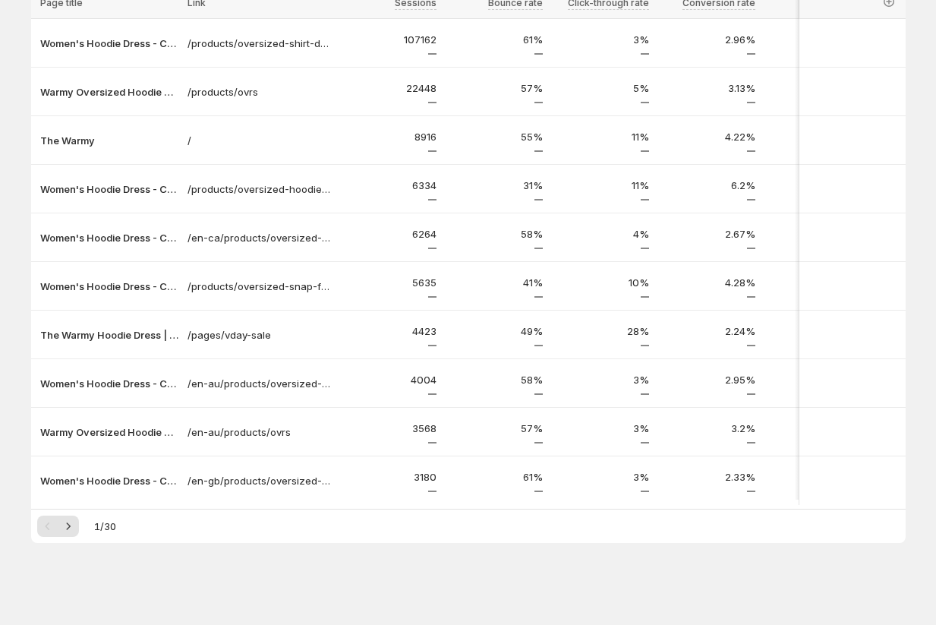
click at [13, 352] on div "Analytics. This page is ready Analytics Enjoy unlimited Page Analytics for now …" at bounding box center [468, 214] width 911 height 821
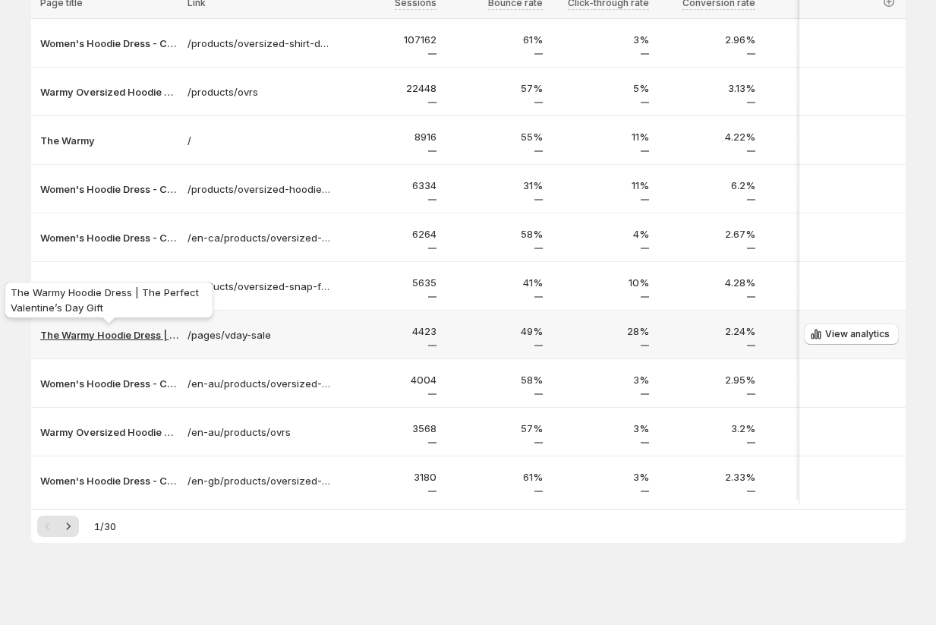
click at [80, 334] on p "The Warmy Hoodie Dress | The Perfect Valentine’s Day Gift" at bounding box center [109, 334] width 138 height 15
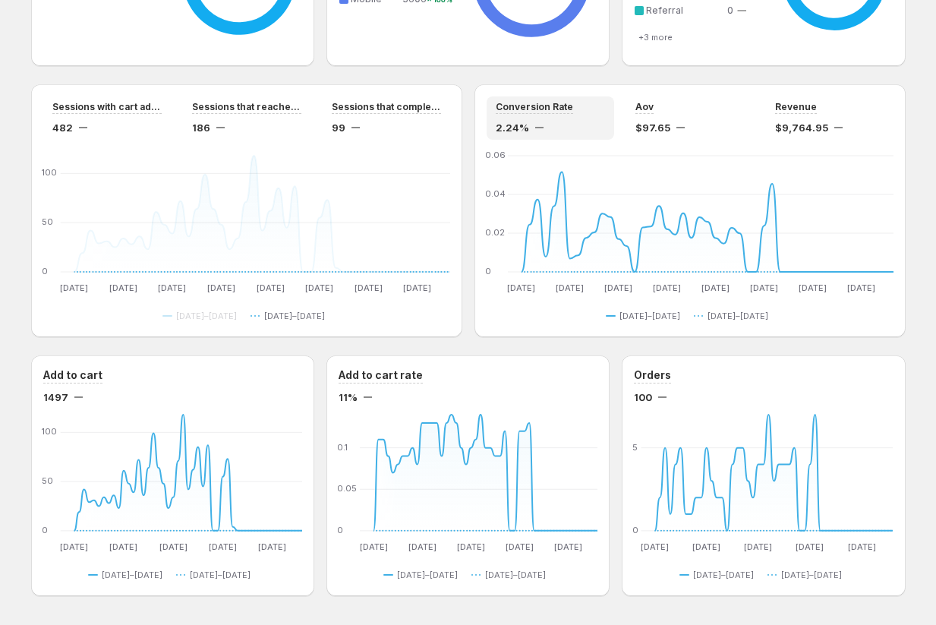
scroll to position [1164, 0]
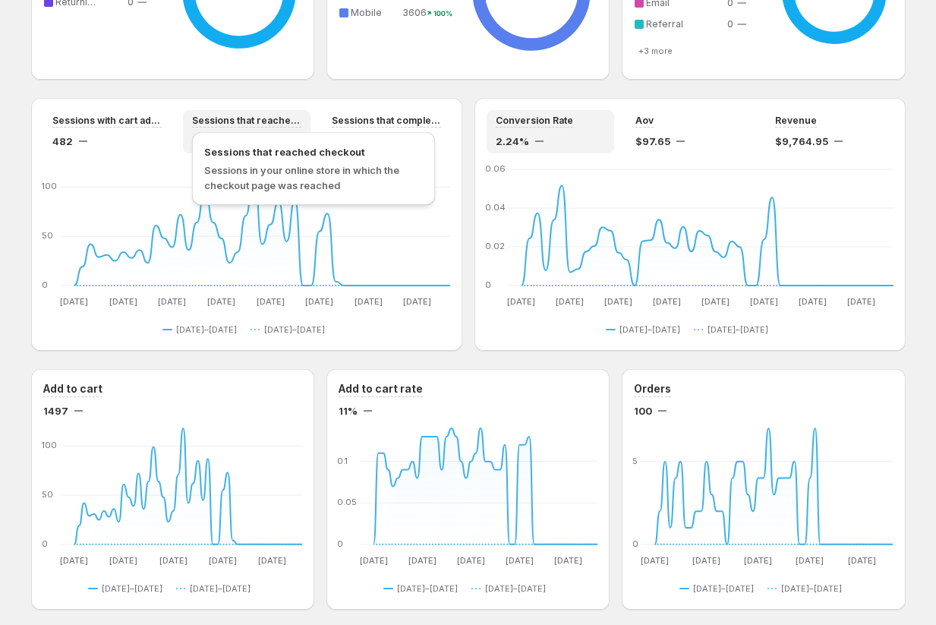
click at [239, 123] on span "Sessions that reached checkout" at bounding box center [246, 121] width 109 height 12
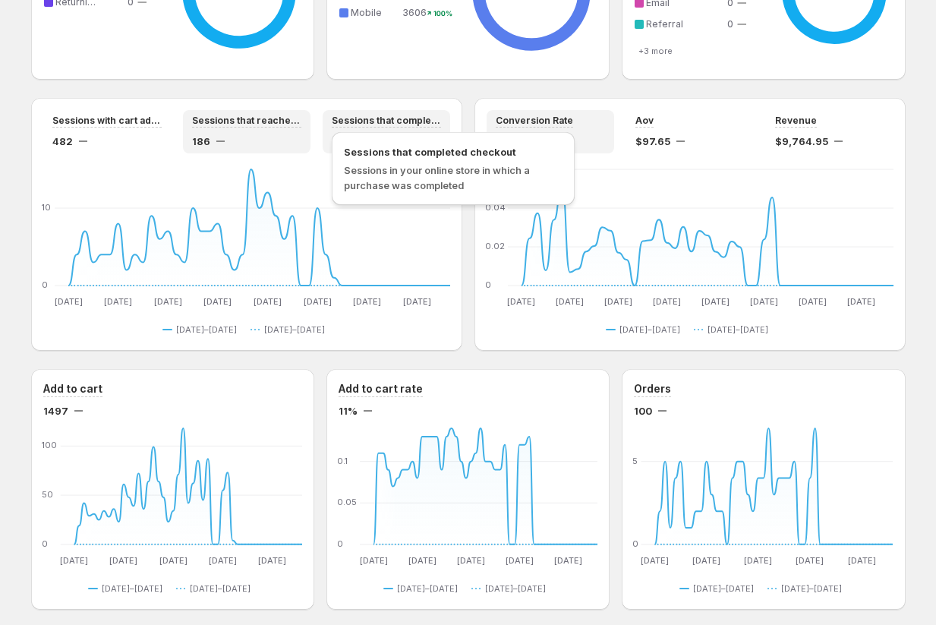
click at [387, 123] on span "Sessions that completed checkout" at bounding box center [386, 121] width 109 height 12
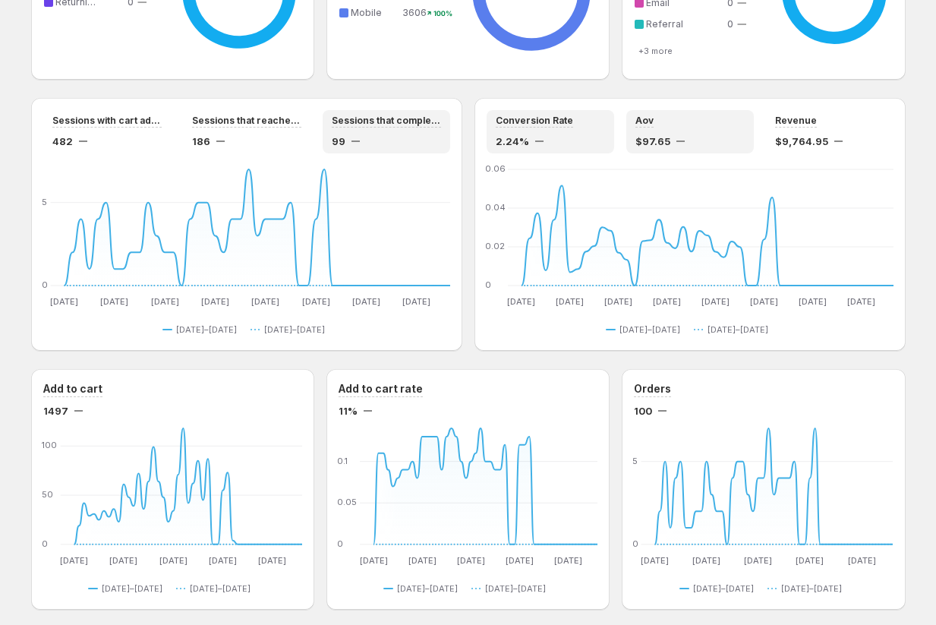
click at [671, 141] on div "$97.65" at bounding box center [690, 141] width 109 height 15
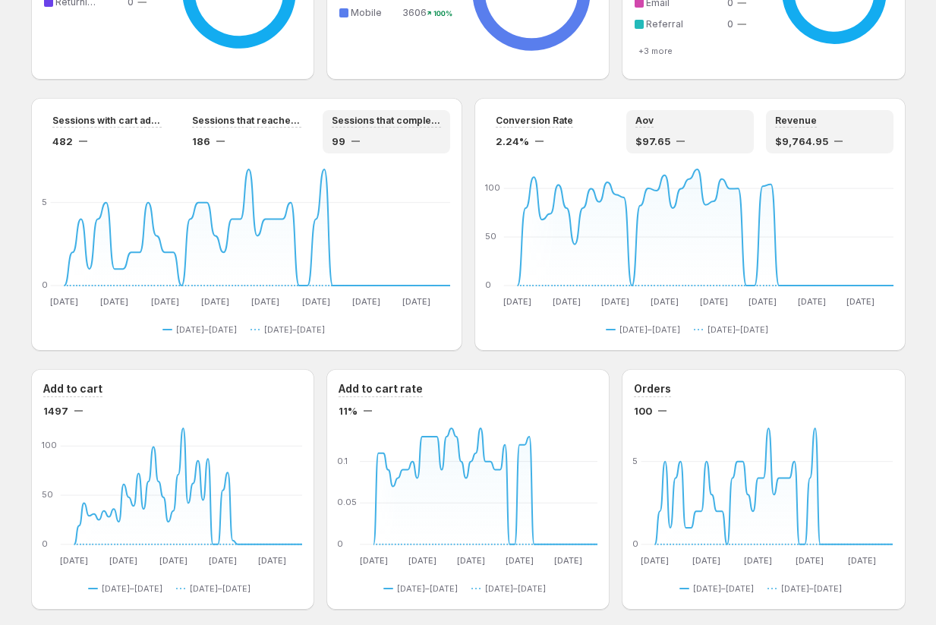
click at [834, 121] on div "Revenue" at bounding box center [829, 121] width 109 height 13
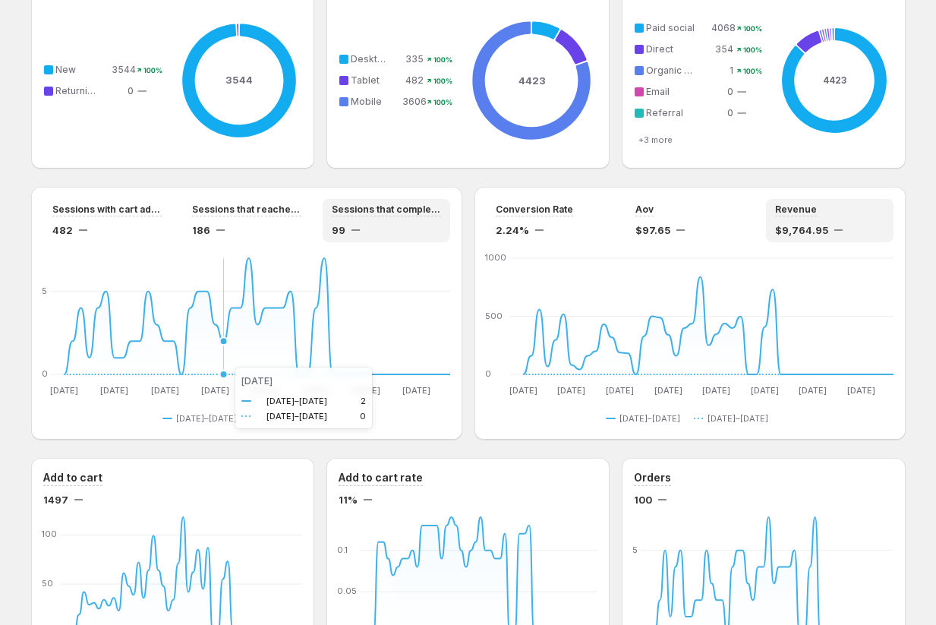
scroll to position [1061, 0]
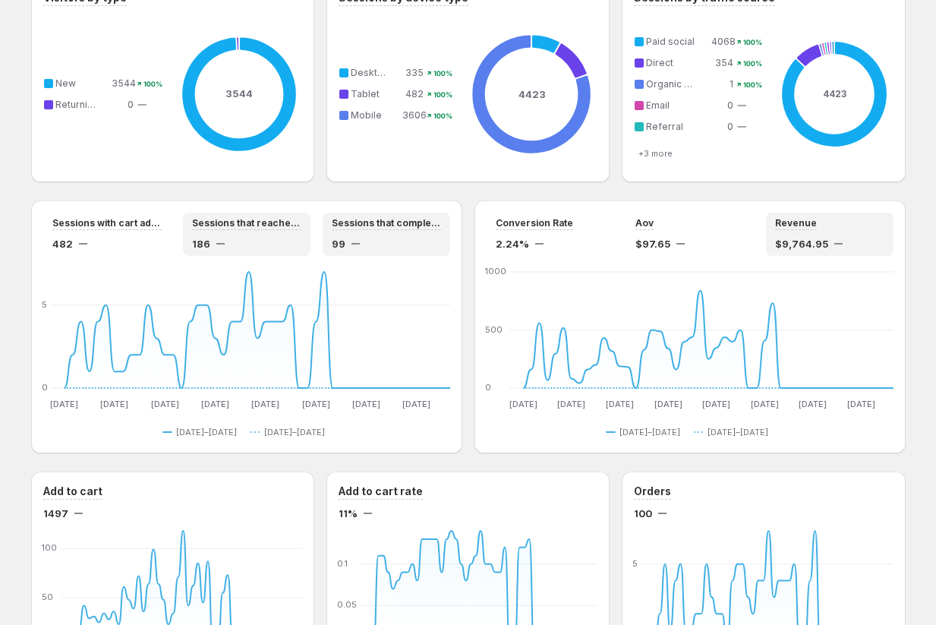
click at [260, 230] on div "Sessions that reached checkout 186" at bounding box center [246, 234] width 109 height 34
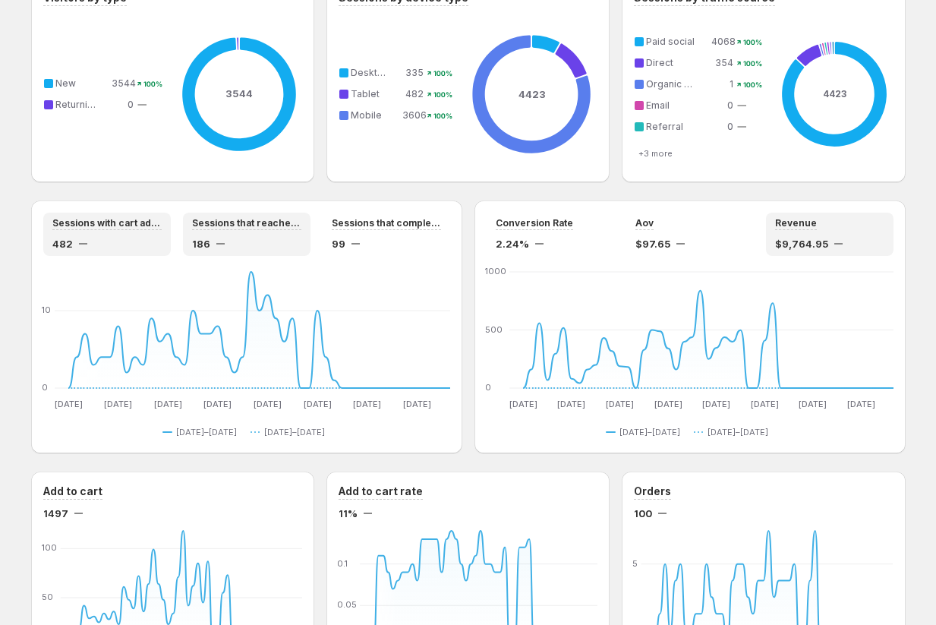
click at [103, 246] on div "482" at bounding box center [106, 243] width 109 height 15
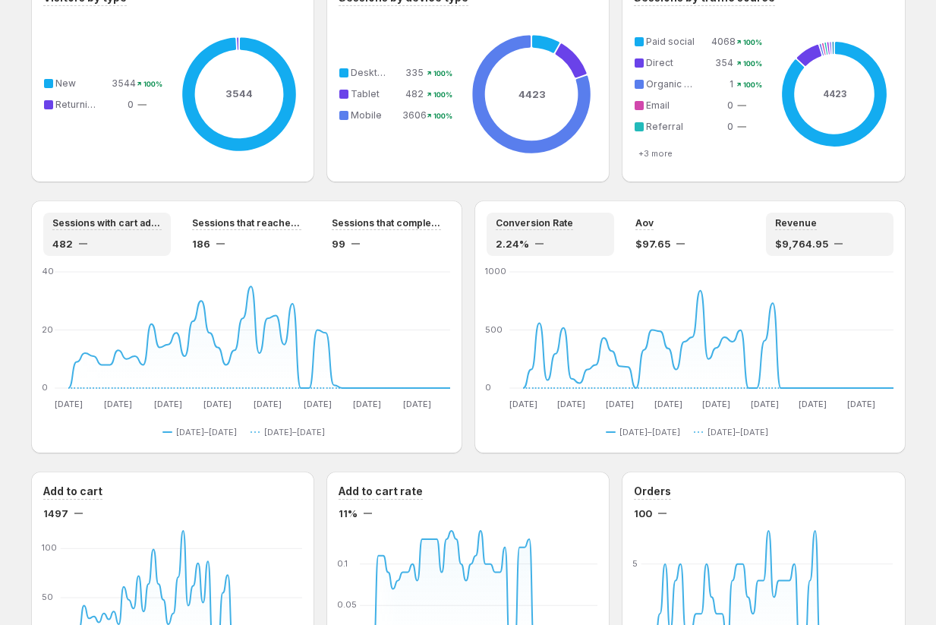
click at [579, 234] on div "Conversion Rate 2.24%" at bounding box center [550, 234] width 109 height 34
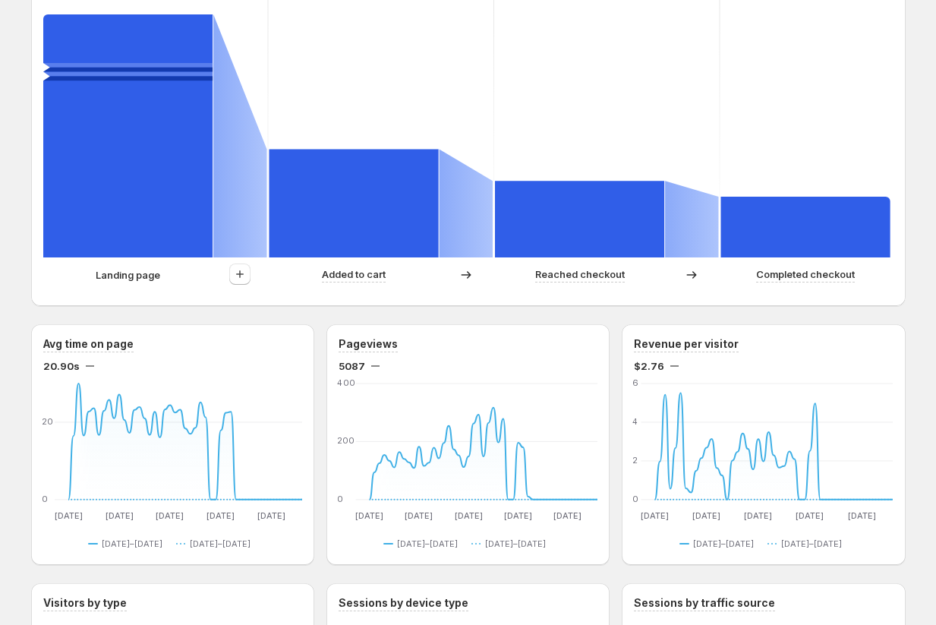
scroll to position [424, 0]
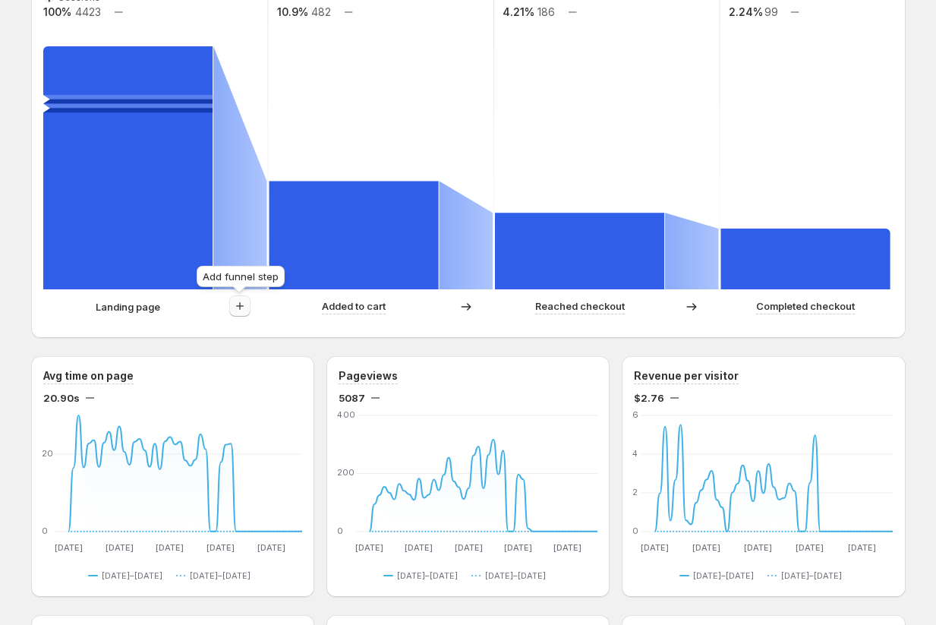
click at [242, 306] on icon "button" at bounding box center [239, 305] width 15 height 15
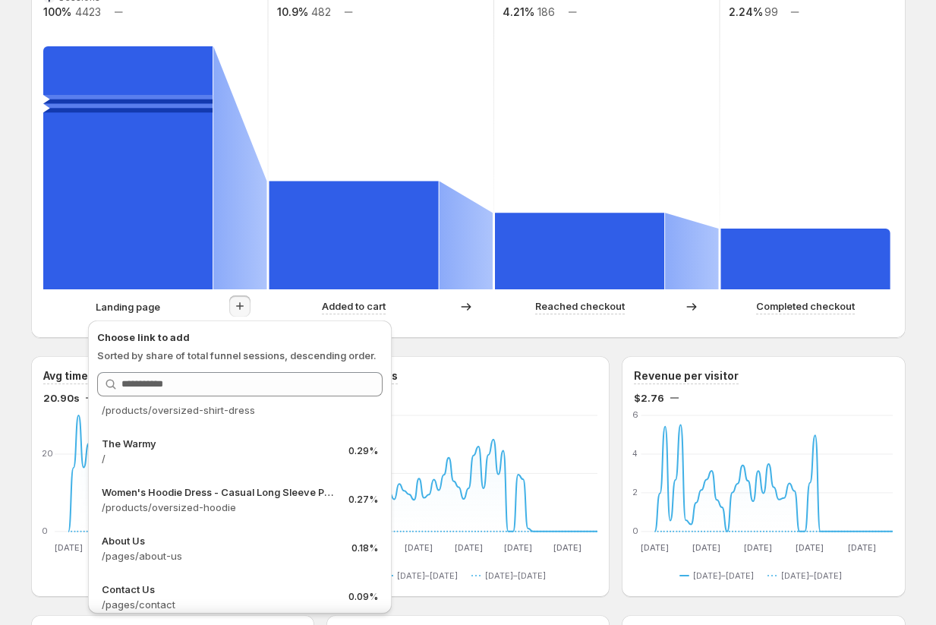
scroll to position [0, 0]
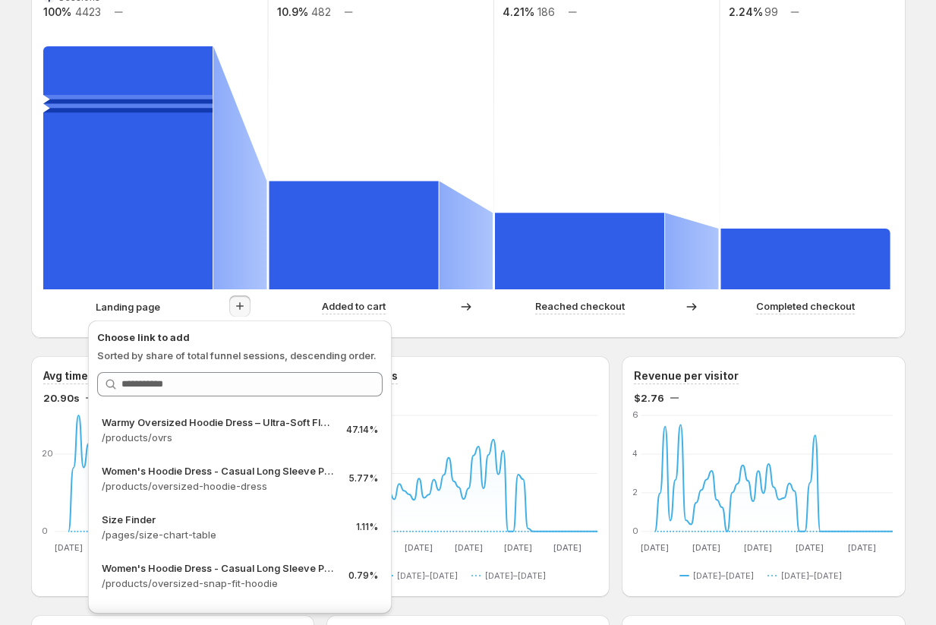
click at [8, 450] on div "The Warmy Hoodie Dress | The Perfect Valentine’s Day Gift. This page is ready T…" at bounding box center [468, 503] width 936 height 1855
